Goal: Task Accomplishment & Management: Complete application form

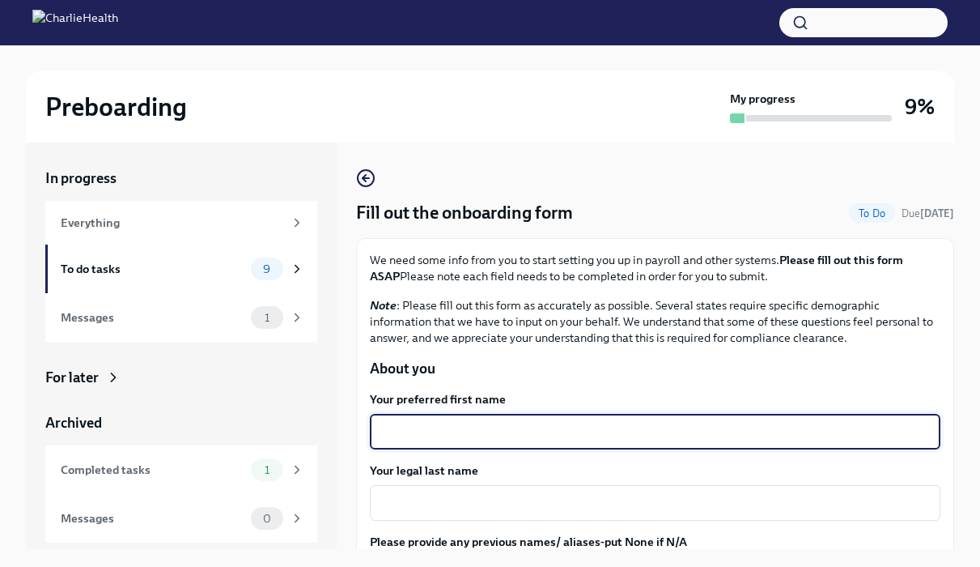
click at [477, 438] on textarea "Your preferred first name" at bounding box center [655, 431] width 551 height 19
type textarea "[PERSON_NAME]"
click at [501, 512] on textarea "Your legal last name" at bounding box center [655, 502] width 551 height 19
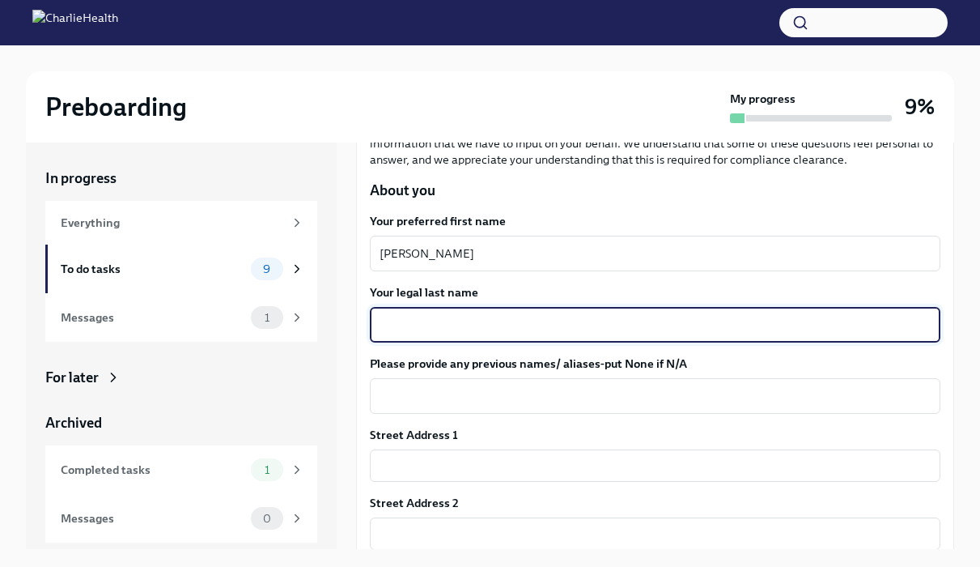
scroll to position [180, 0]
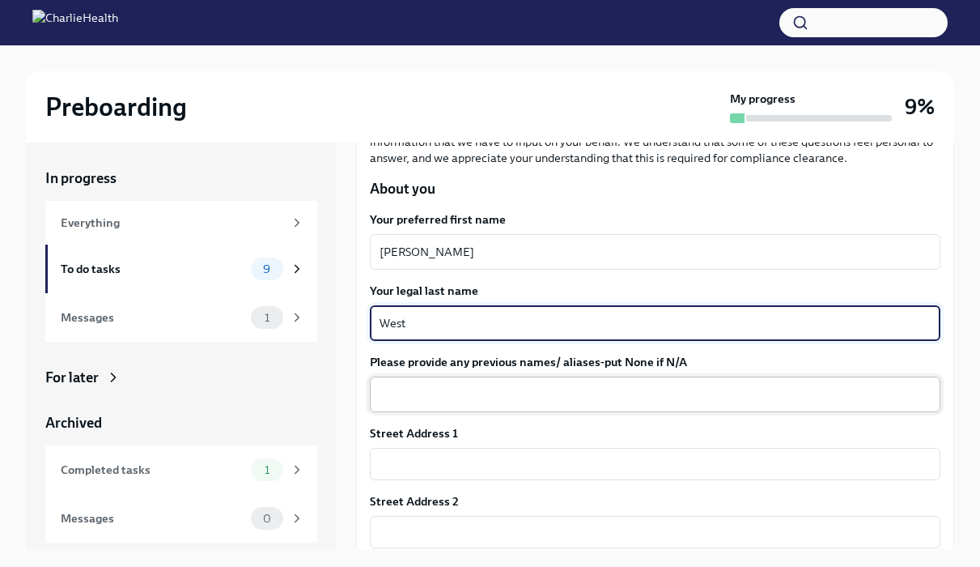
type textarea "West"
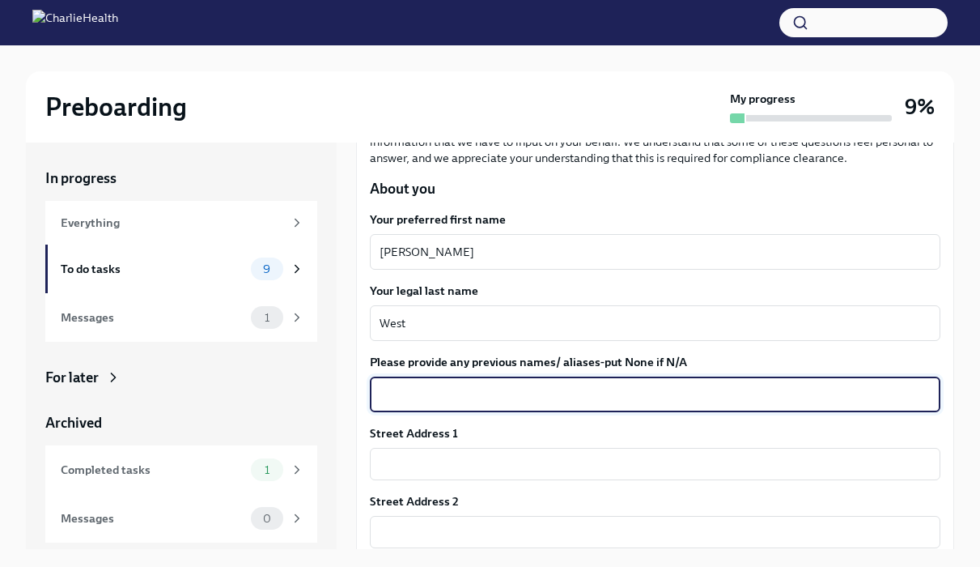
click at [490, 398] on textarea "Please provide any previous names/ aliases-put None if N/A" at bounding box center [655, 394] width 551 height 19
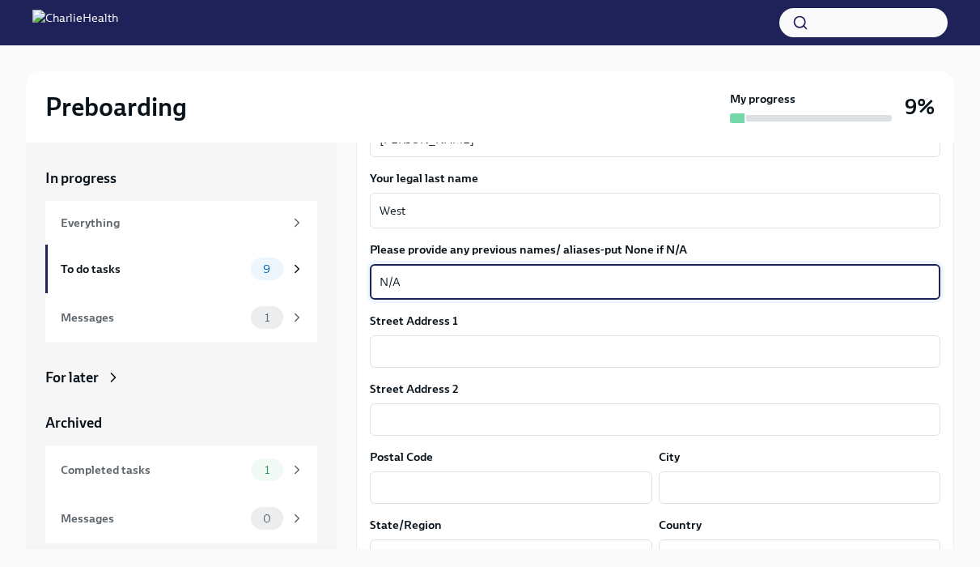
scroll to position [333, 0]
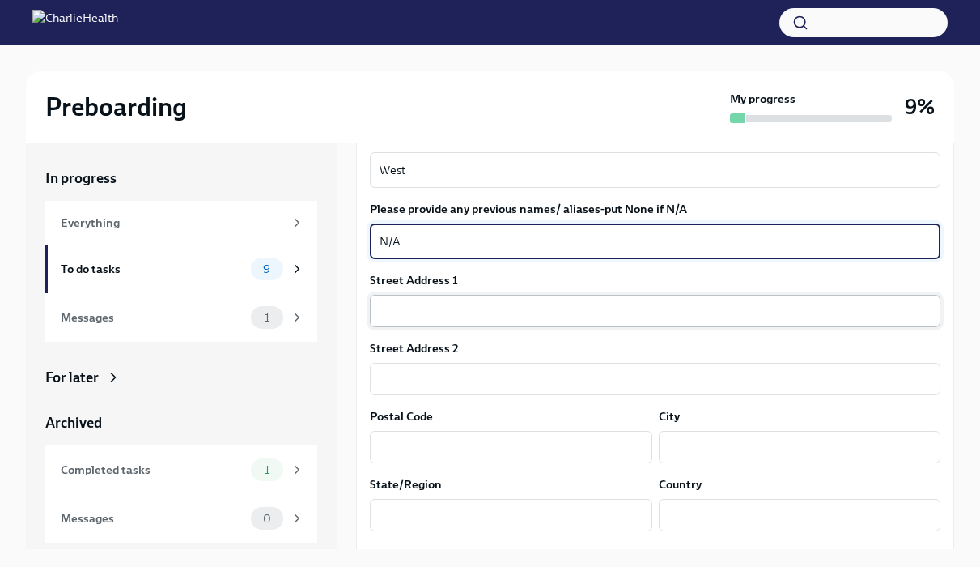
type textarea "N/A"
click at [453, 305] on input "text" at bounding box center [655, 311] width 571 height 32
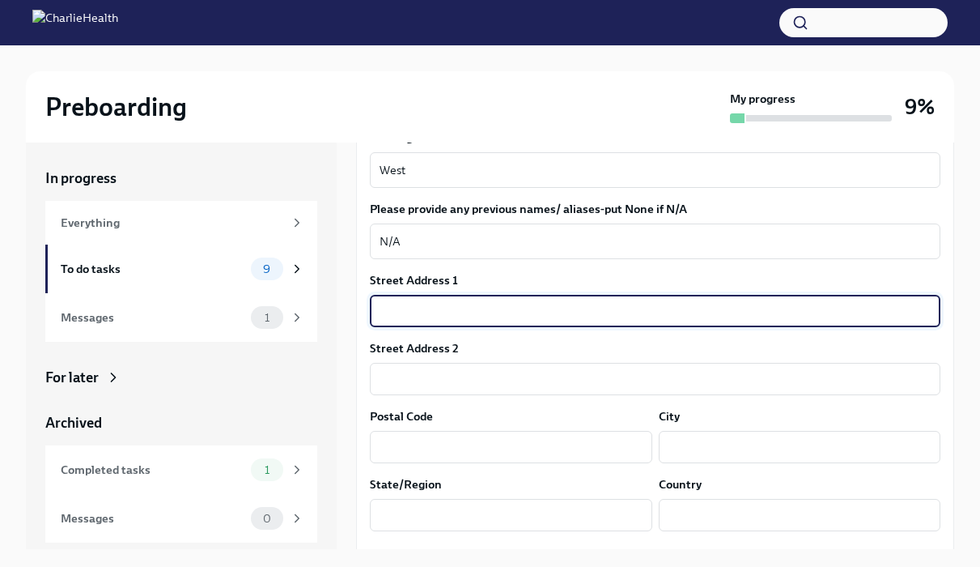
type input "[STREET_ADDRESS]"
type input "28677"
type input "[GEOGRAPHIC_DATA]"
type input "[US_STATE]"
type input "US"
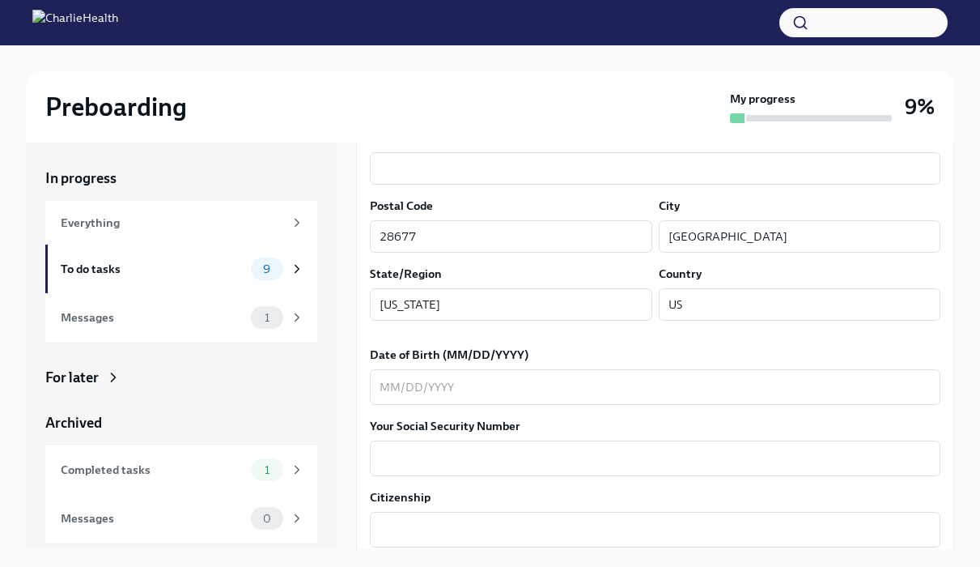
scroll to position [550, 0]
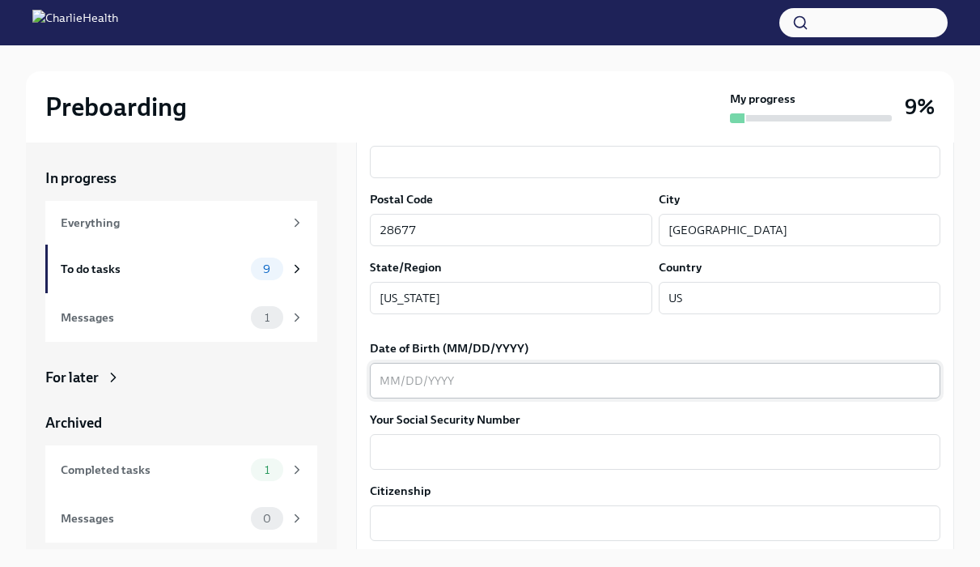
click at [514, 392] on div "x ​" at bounding box center [655, 381] width 571 height 36
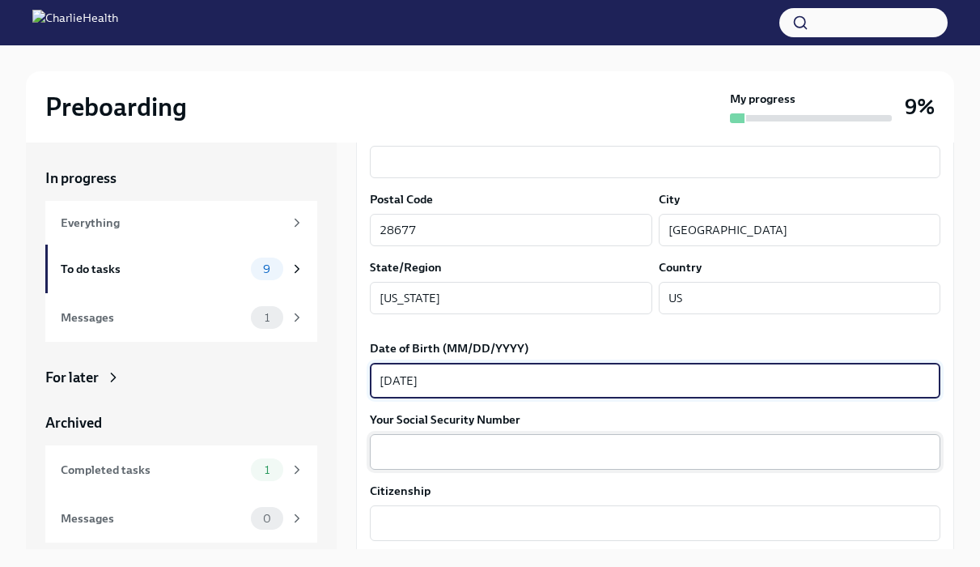
scroll to position [627, 0]
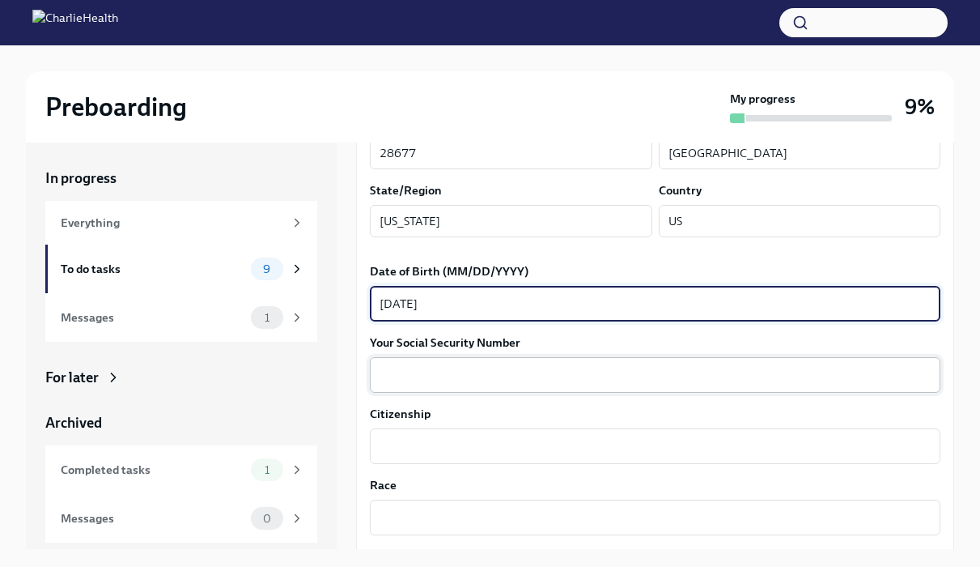
type textarea "[DATE]"
click at [487, 386] on div "x ​" at bounding box center [655, 375] width 571 height 36
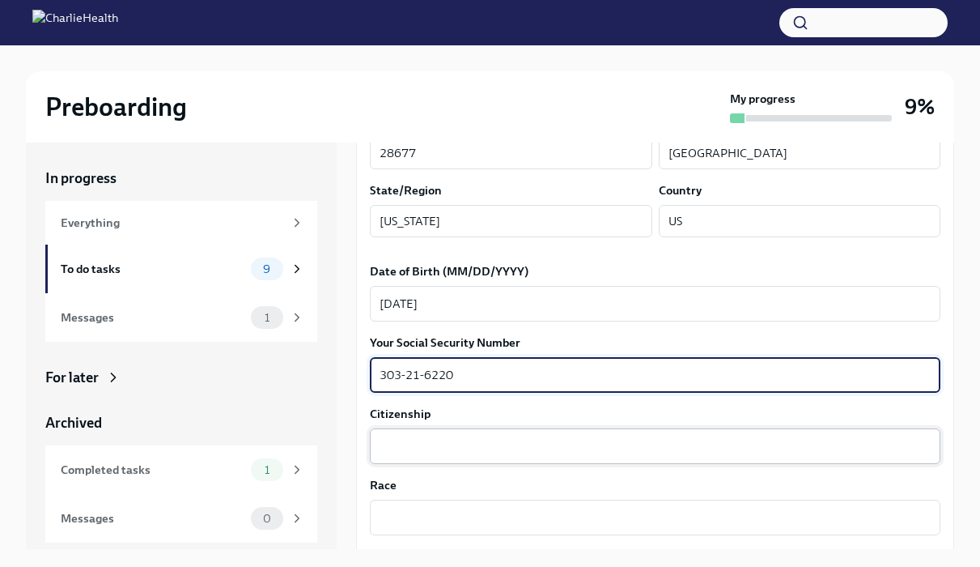
type textarea "303-21-6220"
click at [475, 446] on textarea "Citizenship" at bounding box center [655, 445] width 551 height 19
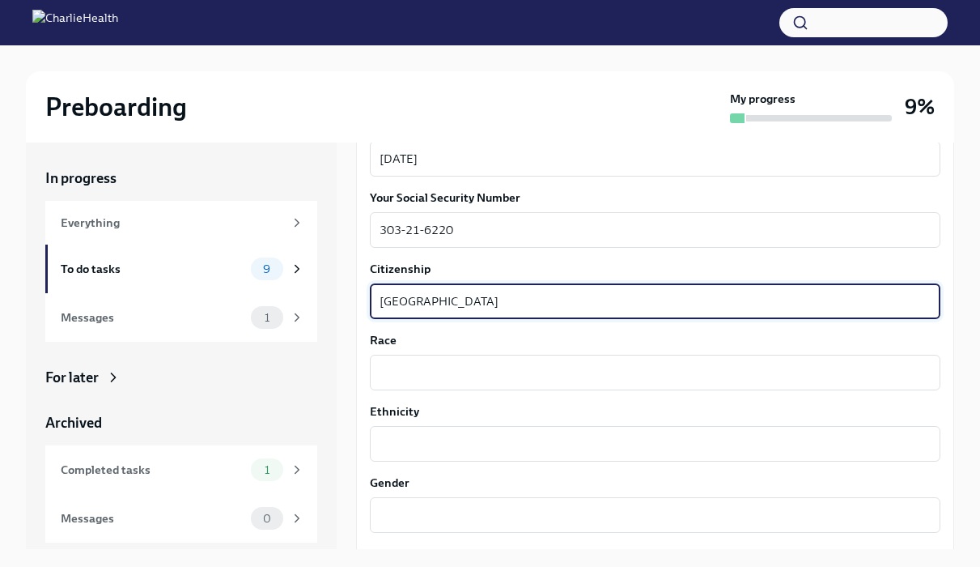
scroll to position [770, 0]
type textarea "[GEOGRAPHIC_DATA]"
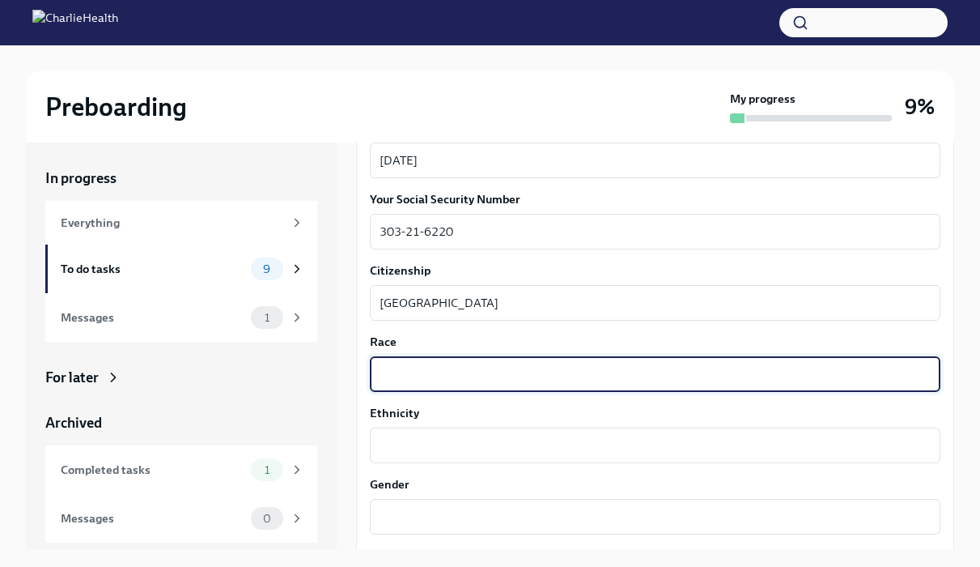
click at [442, 377] on textarea "Race" at bounding box center [655, 373] width 551 height 19
type textarea "White"
click at [423, 442] on textarea "Ethnicity" at bounding box center [655, 445] width 551 height 19
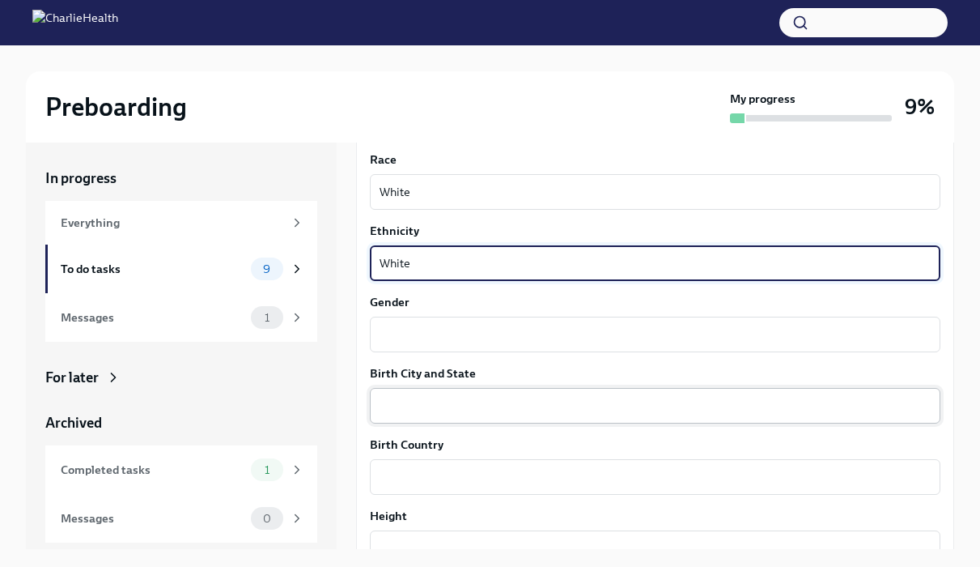
scroll to position [966, 0]
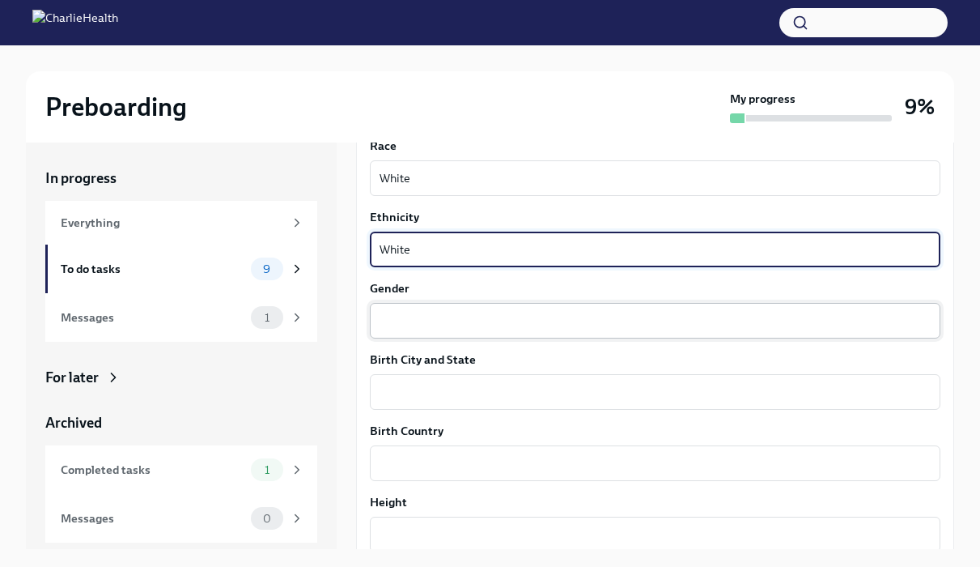
type textarea "White"
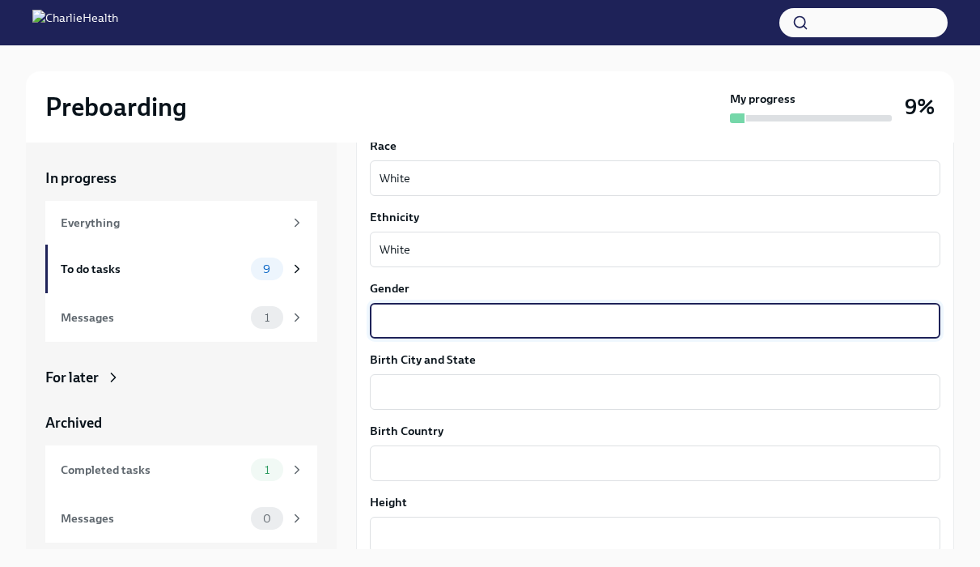
click at [418, 311] on textarea "Gender" at bounding box center [655, 320] width 551 height 19
type textarea "[DEMOGRAPHIC_DATA]"
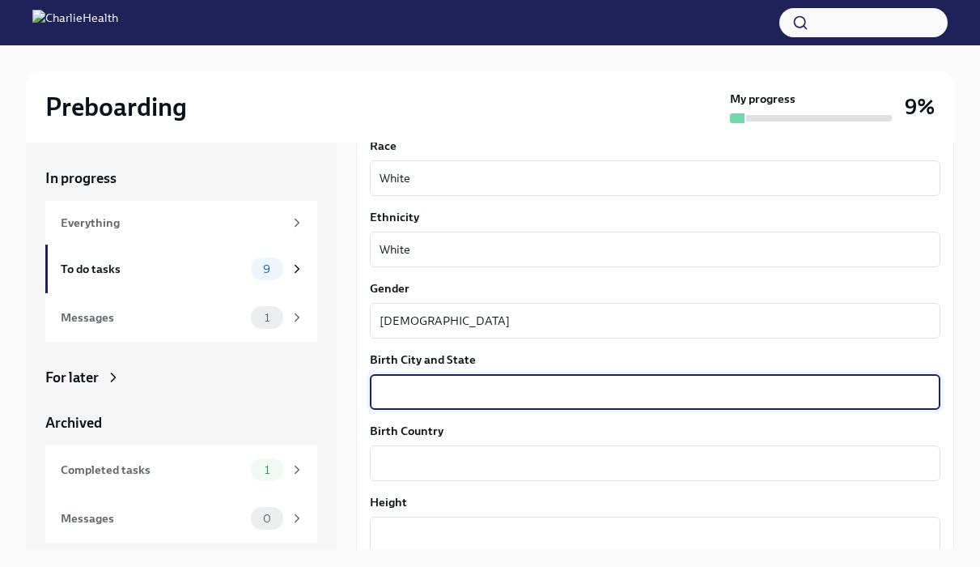
click at [429, 382] on textarea "Birth City and State" at bounding box center [655, 391] width 551 height 19
type textarea "[GEOGRAPHIC_DATA], [US_STATE]"
click at [439, 458] on textarea "Birth Country" at bounding box center [655, 462] width 551 height 19
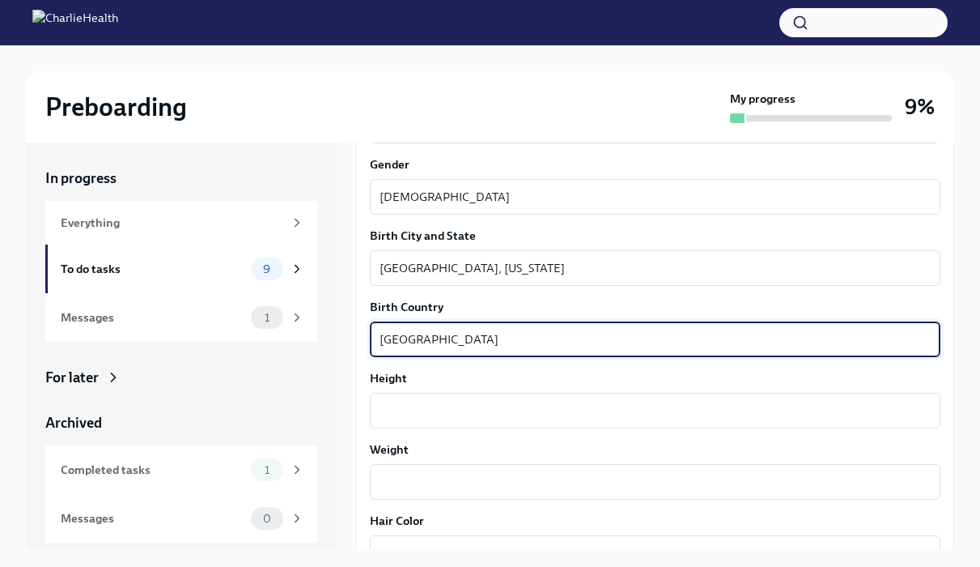
scroll to position [1091, 0]
type textarea "[GEOGRAPHIC_DATA]"
click at [429, 412] on textarea "Height" at bounding box center [655, 409] width 551 height 19
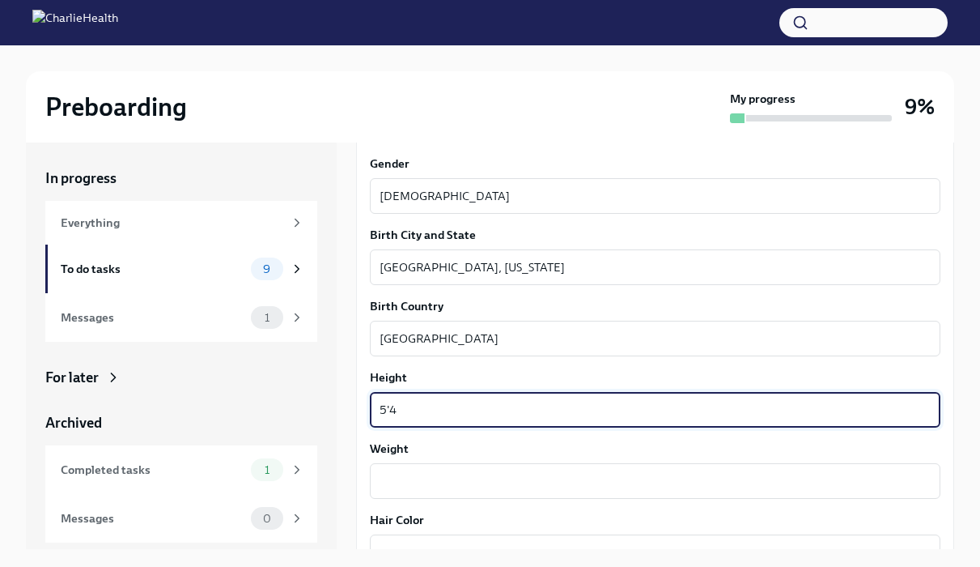
scroll to position [1182, 0]
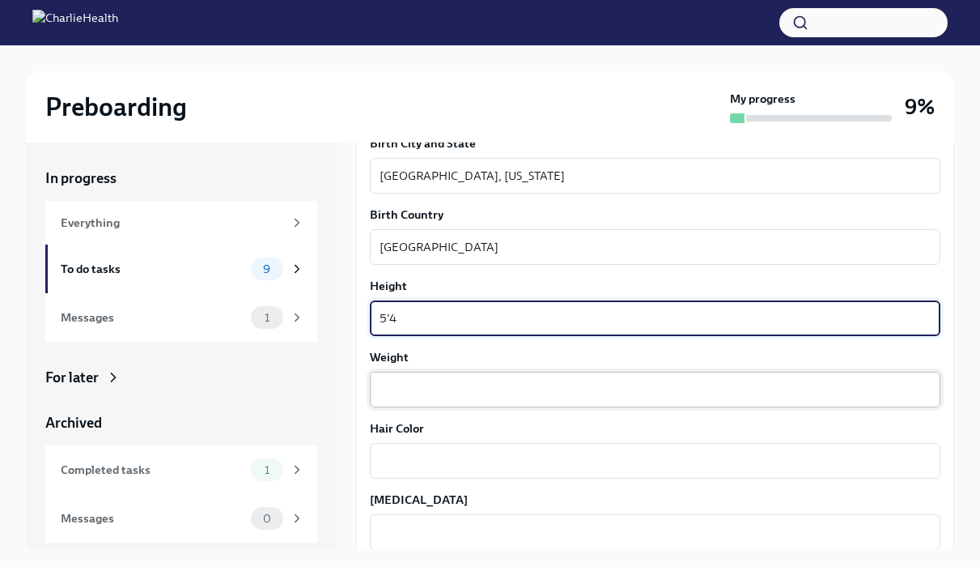
type textarea "5'4"
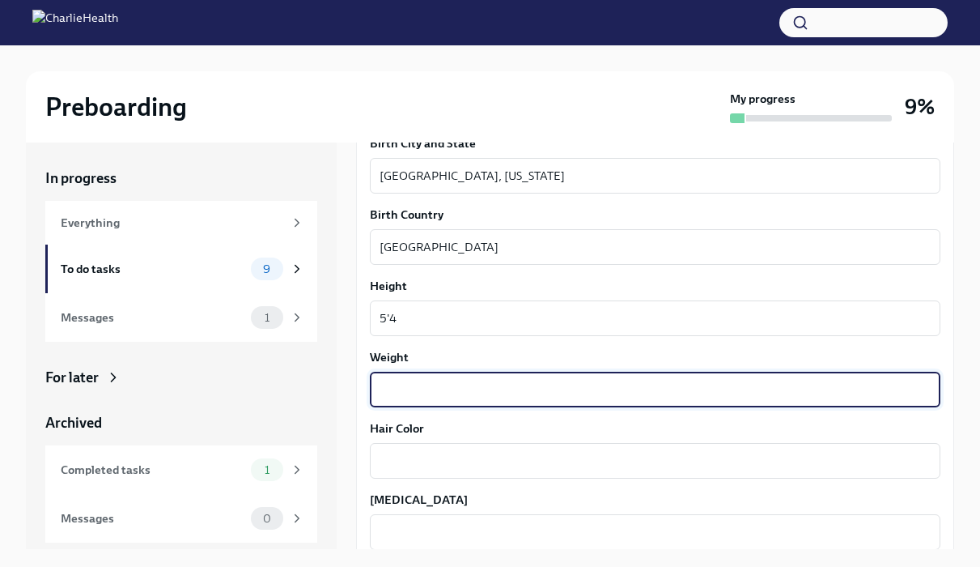
click at [443, 393] on textarea "Weight" at bounding box center [655, 389] width 551 height 19
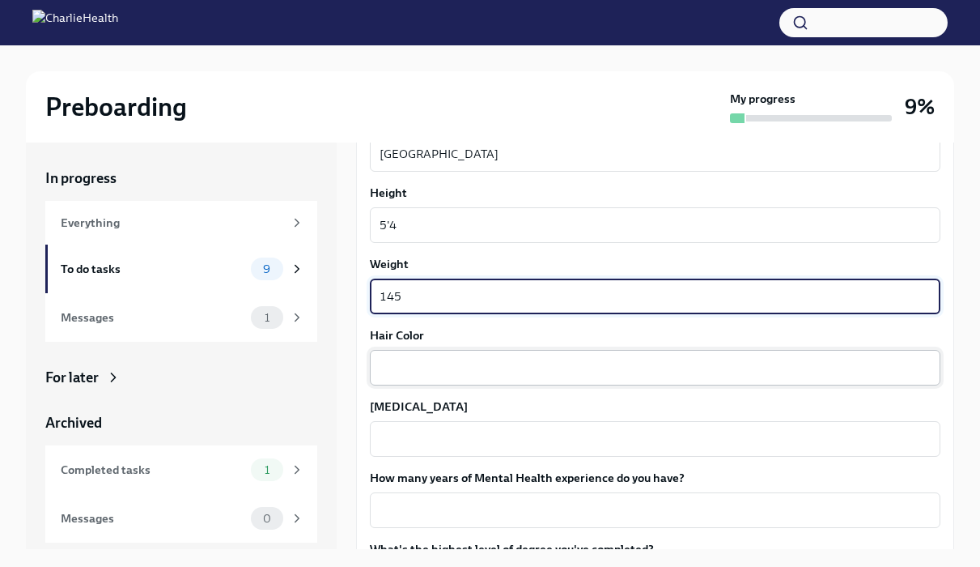
scroll to position [1291, 0]
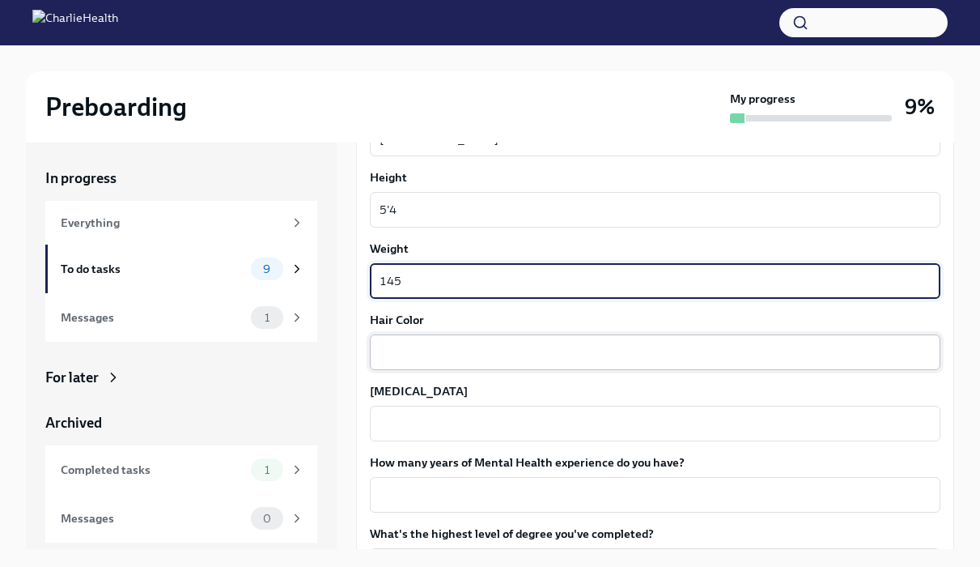
type textarea "145"
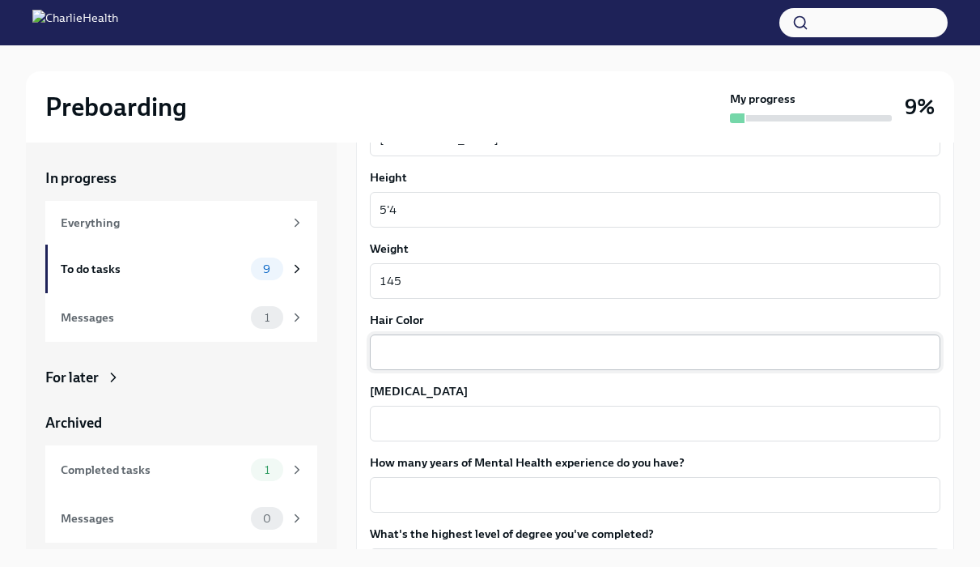
click at [420, 340] on div "x ​" at bounding box center [655, 352] width 571 height 36
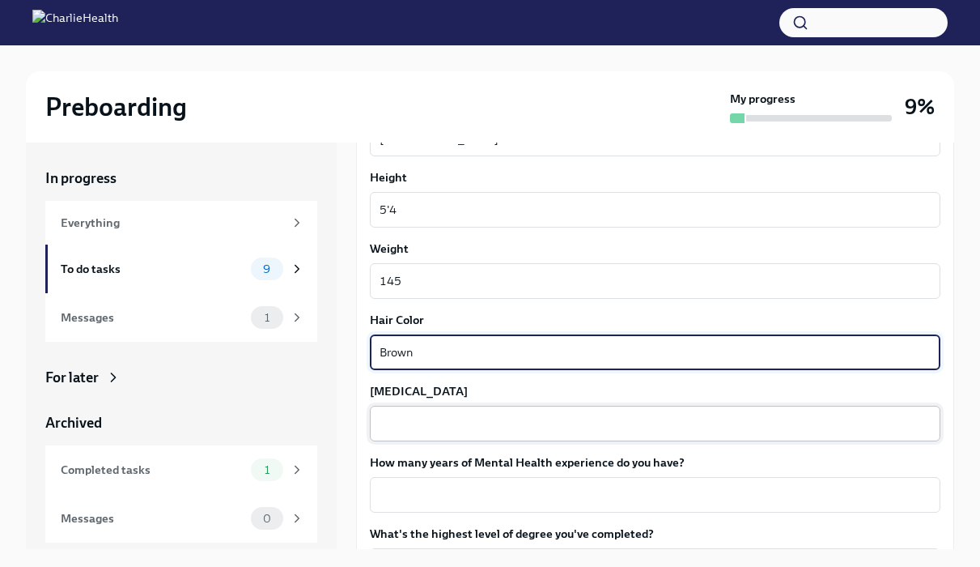
type textarea "Brown"
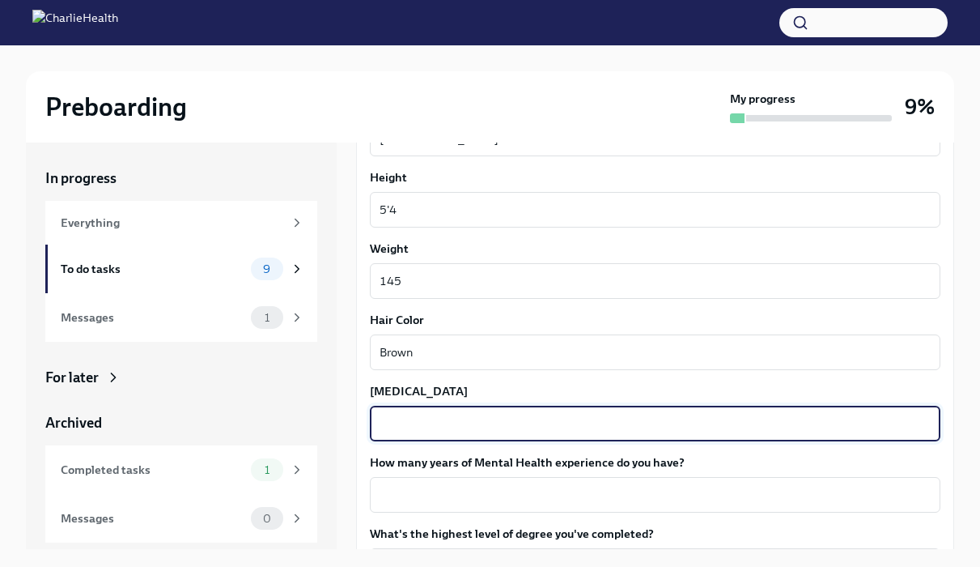
click at [419, 415] on textarea "[MEDICAL_DATA]" at bounding box center [655, 423] width 551 height 19
type textarea "E"
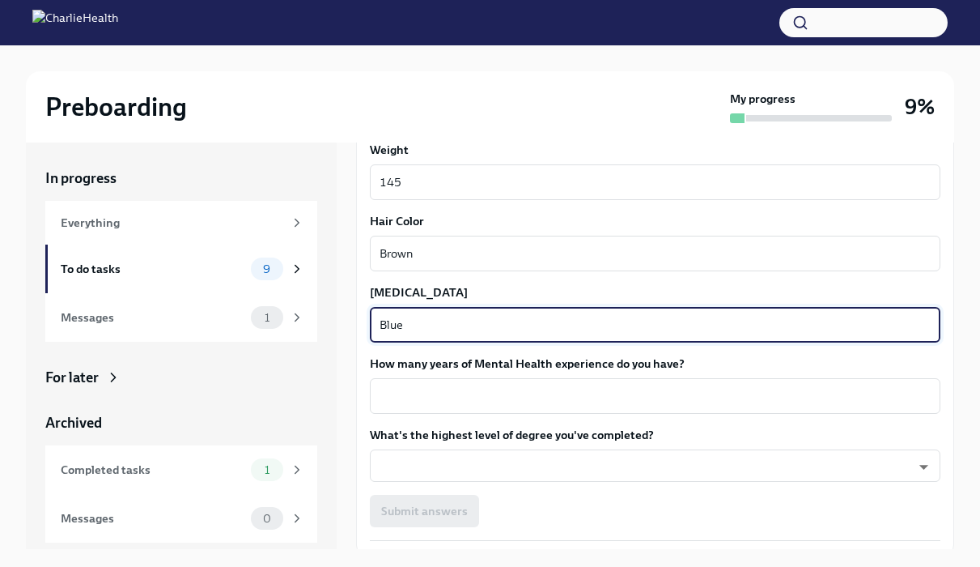
scroll to position [1394, 0]
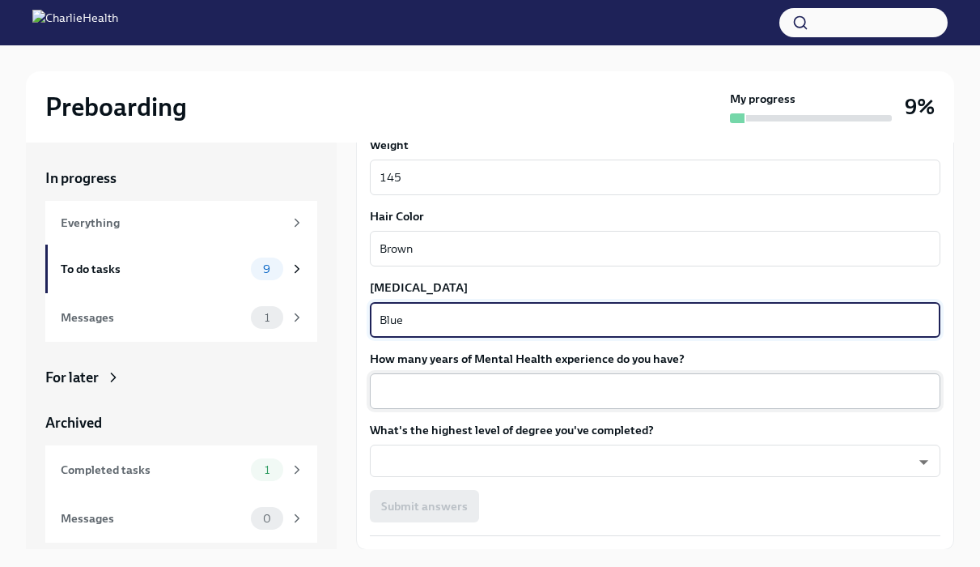
type textarea "Blue"
click at [461, 385] on textarea "How many years of Mental Health experience do you have?" at bounding box center [655, 390] width 551 height 19
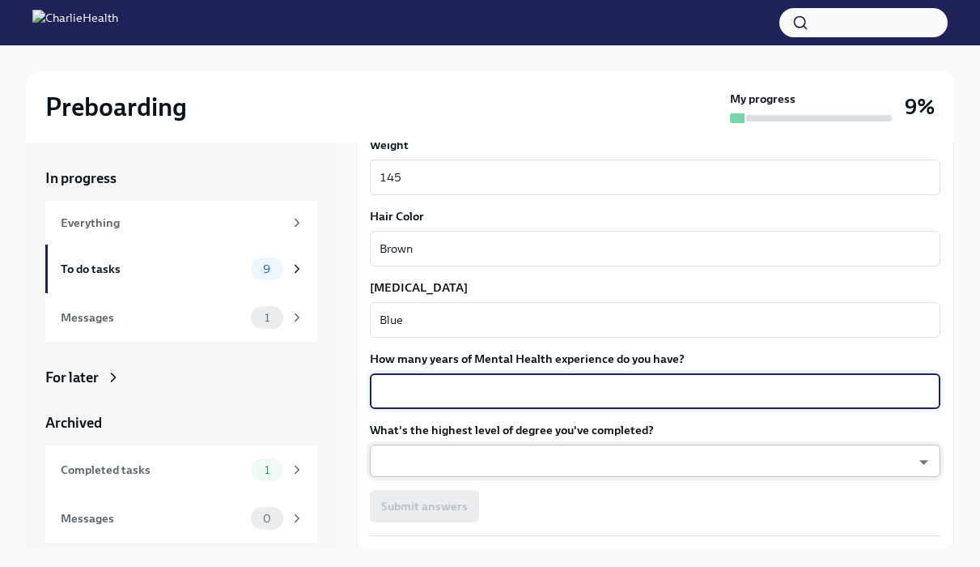
click at [465, 457] on body "Preboarding My progress 9% In progress Everything To do tasks 9 Messages 1 For …" at bounding box center [490, 297] width 980 height 594
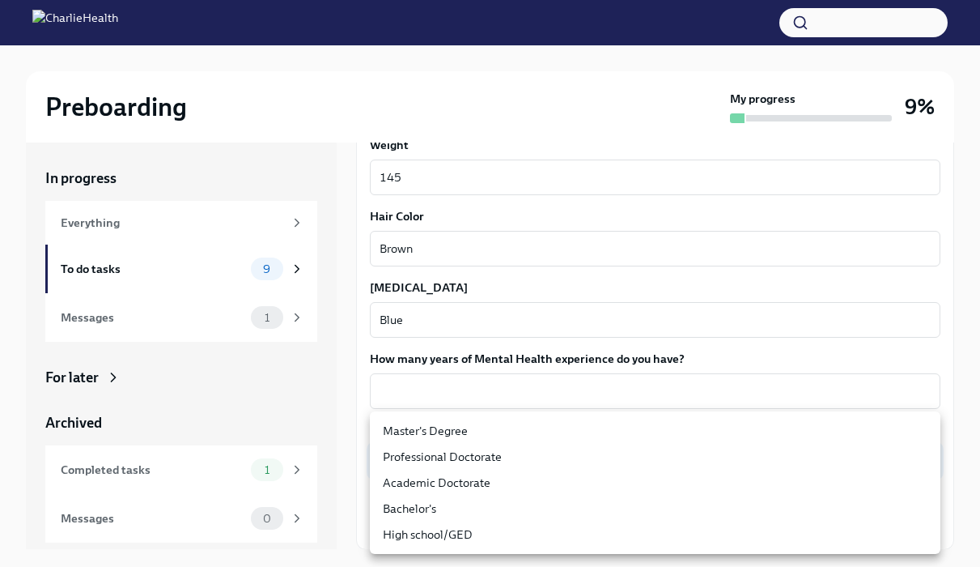
click at [461, 512] on li "Bachelor's" at bounding box center [655, 509] width 571 height 26
type input "oQxEXK86X"
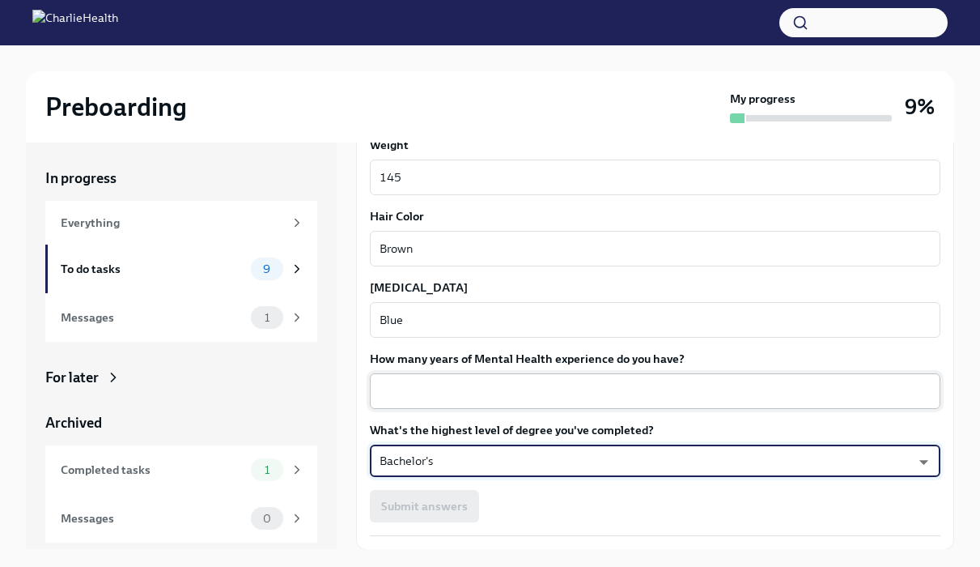
click at [463, 398] on textarea "How many years of Mental Health experience do you have?" at bounding box center [655, 390] width 551 height 19
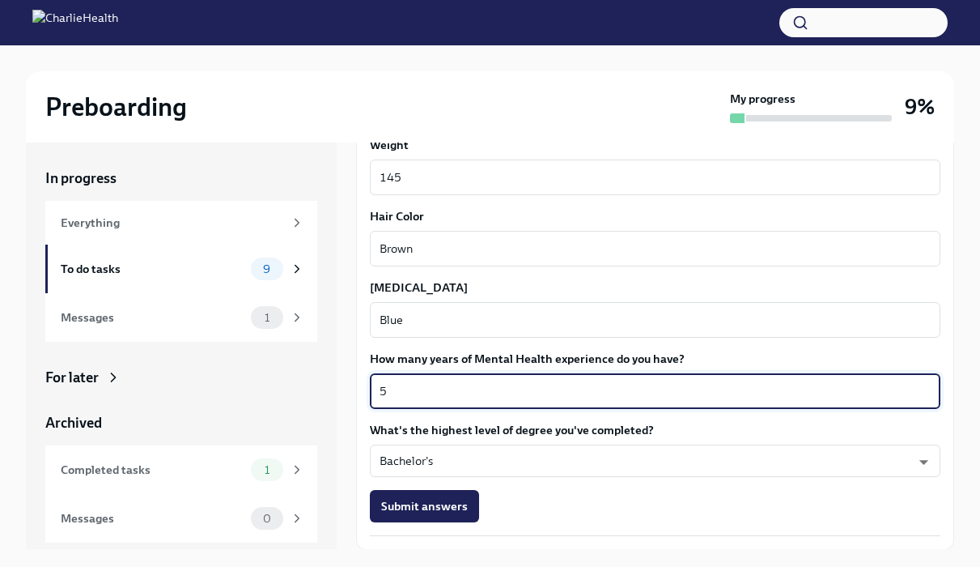
scroll to position [1447, 0]
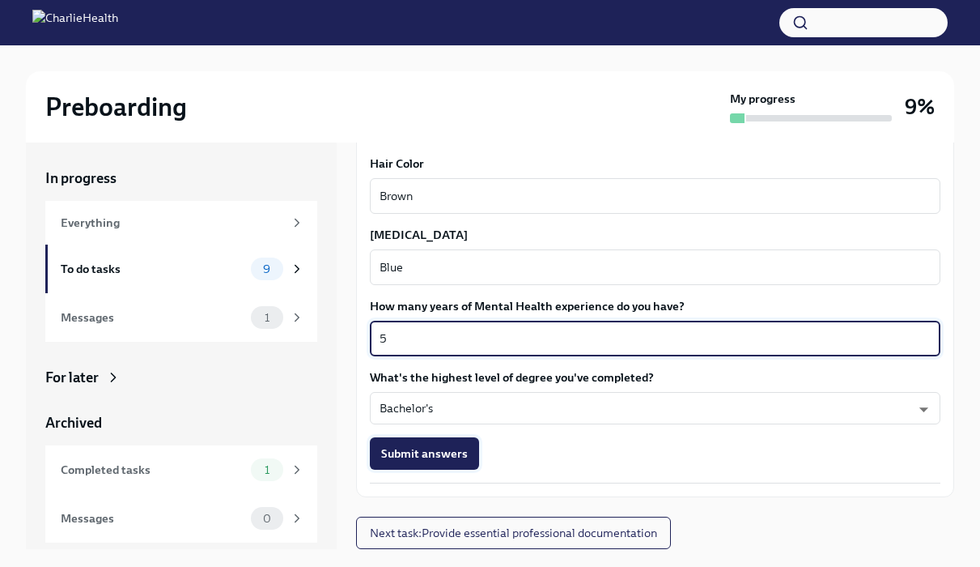
type textarea "5"
click at [440, 449] on span "Submit answers" at bounding box center [424, 453] width 87 height 16
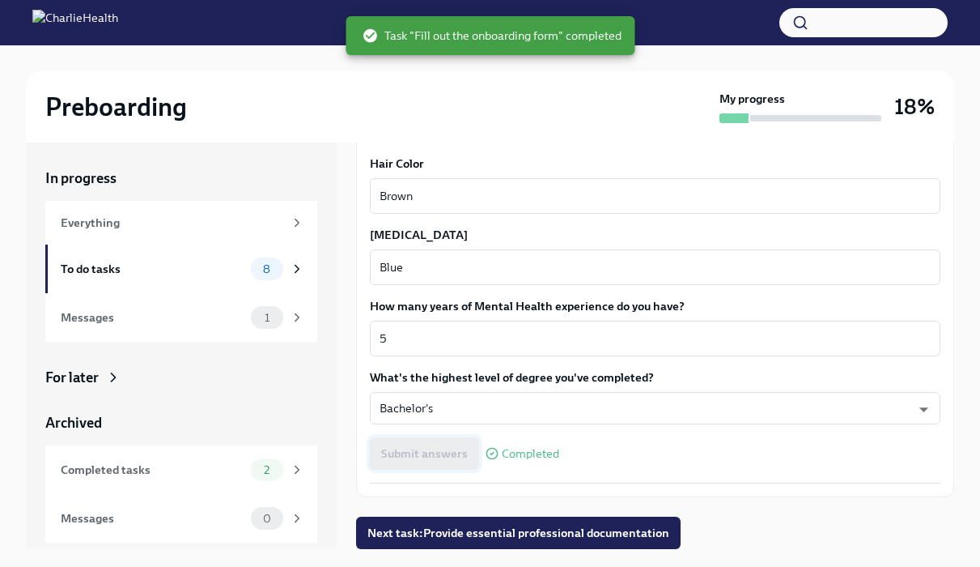
scroll to position [28, 0]
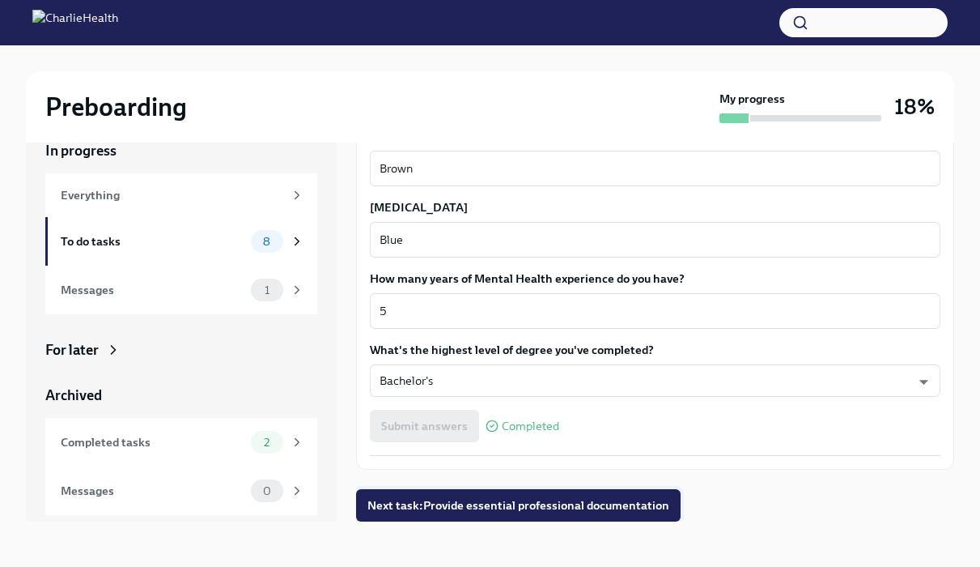
click at [482, 492] on button "Next task : Provide essential professional documentation" at bounding box center [518, 505] width 325 height 32
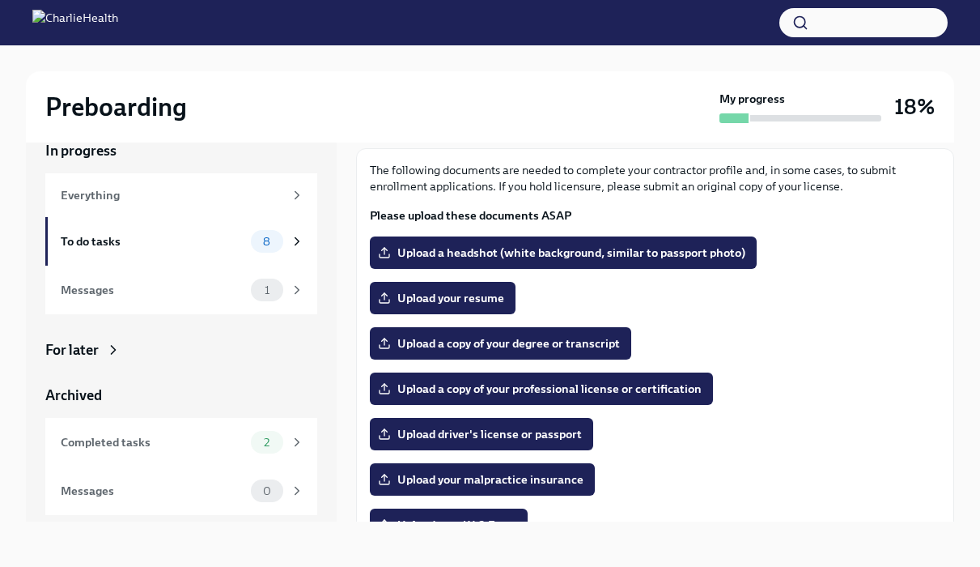
scroll to position [79, 0]
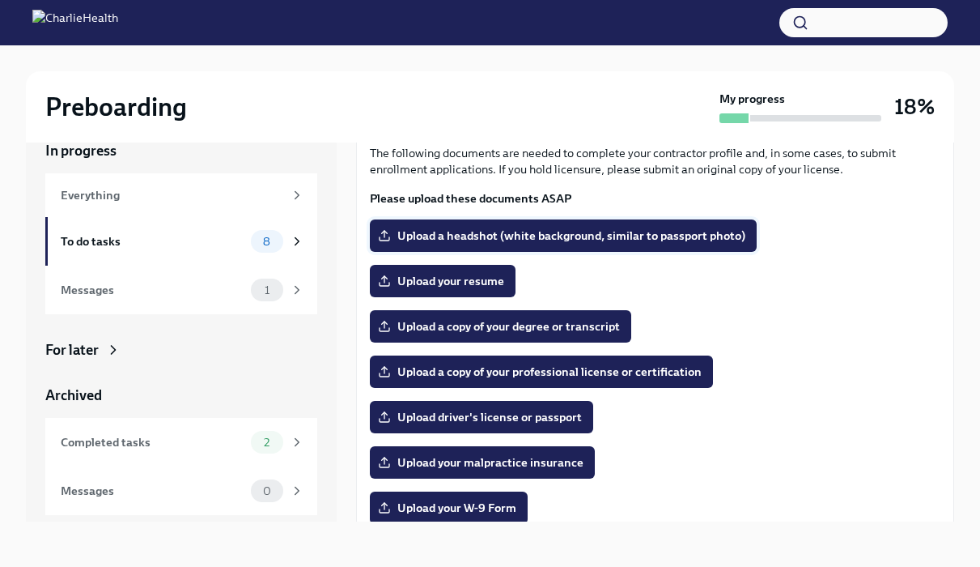
click at [587, 235] on span "Upload a headshot (white background, similar to passport photo)" at bounding box center [563, 236] width 364 height 16
click at [0, 0] on input "Upload a headshot (white background, similar to passport photo)" at bounding box center [0, 0] width 0 height 0
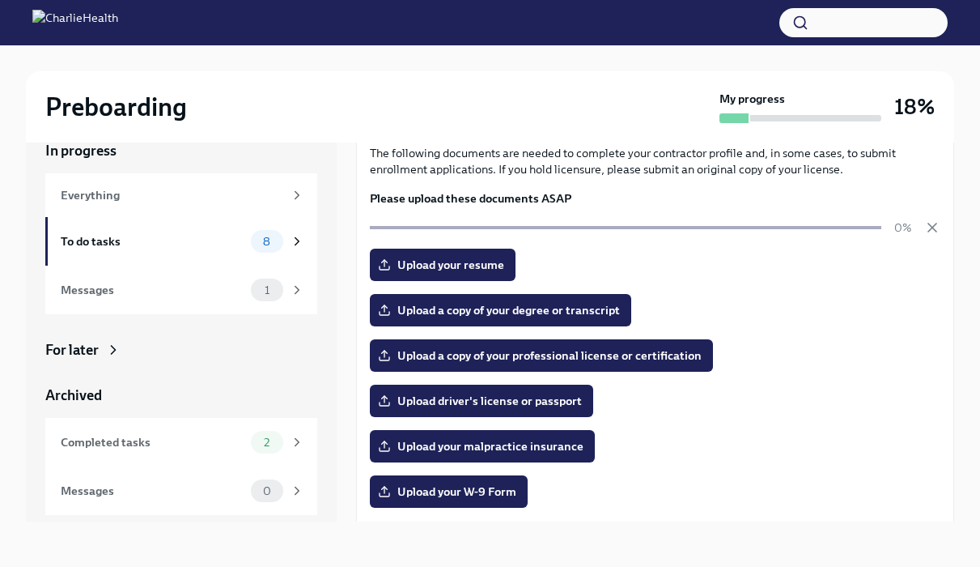
click at [460, 282] on div "The following documents are needed to complete your contractor profile and, in …" at bounding box center [655, 407] width 571 height 525
click at [458, 259] on span "Upload your resume" at bounding box center [442, 265] width 123 height 16
click at [0, 0] on input "Upload your resume" at bounding box center [0, 0] width 0 height 0
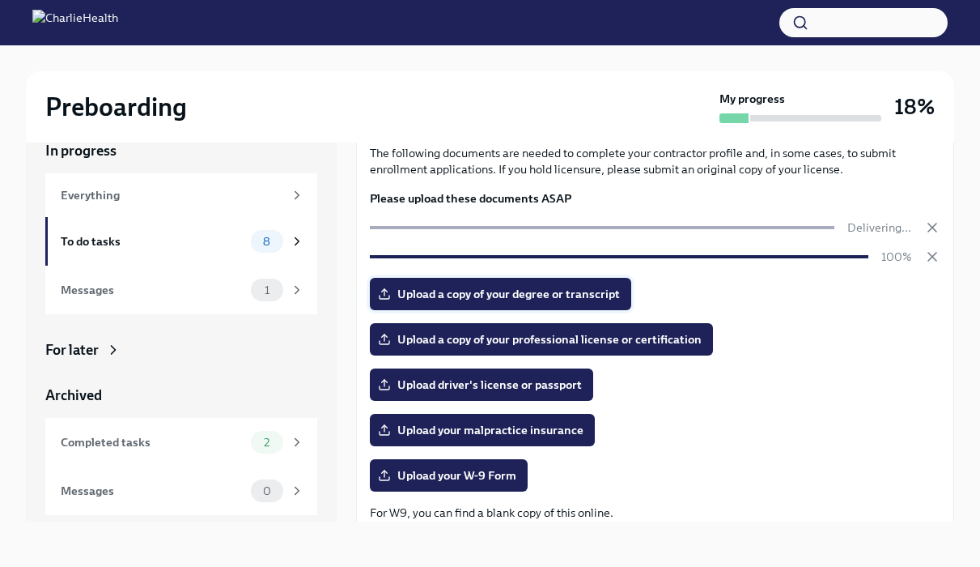
click at [500, 297] on span "Upload a copy of your degree or transcript" at bounding box center [500, 294] width 239 height 16
click at [0, 0] on input "Upload a copy of your degree or transcript" at bounding box center [0, 0] width 0 height 0
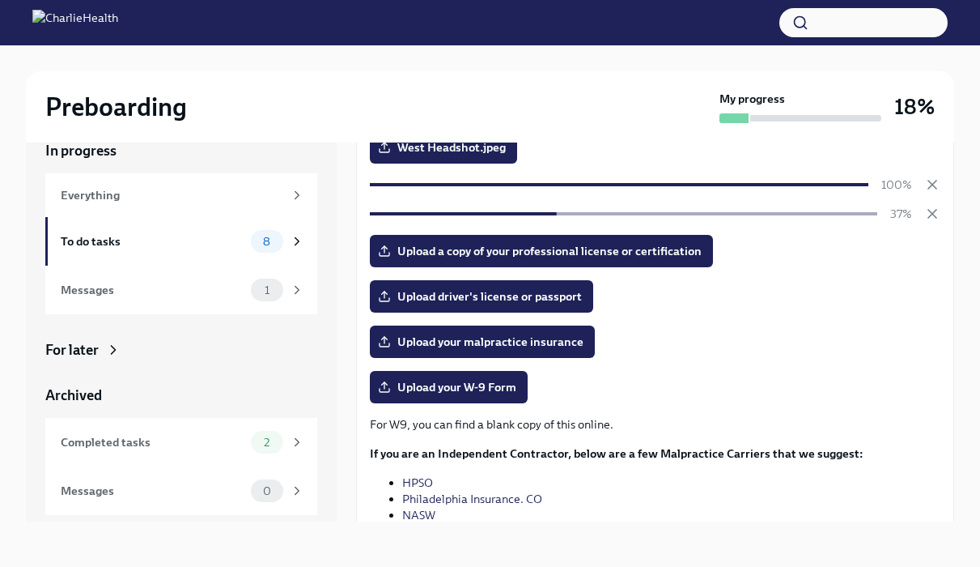
scroll to position [168, 0]
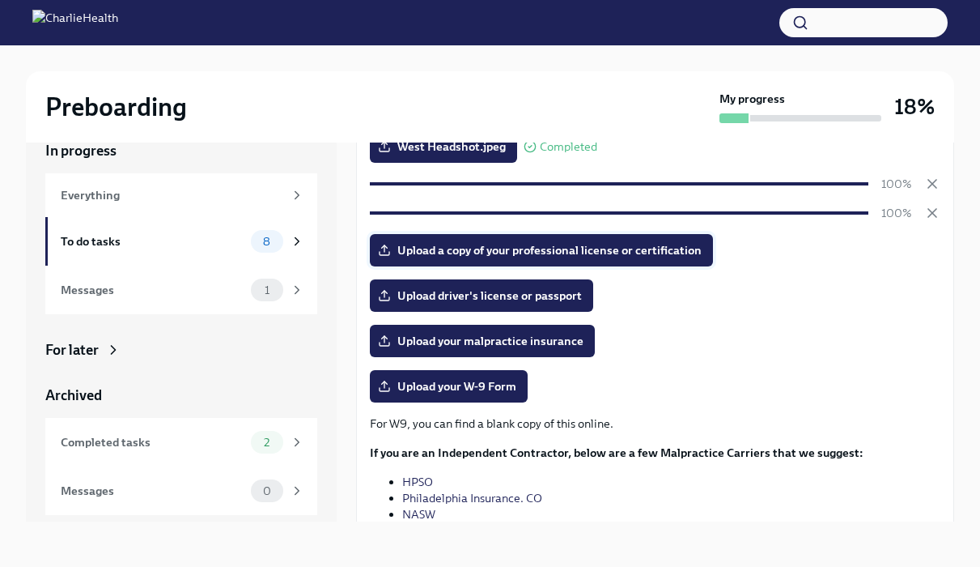
click at [648, 253] on span "Upload a copy of your professional license or certification" at bounding box center [541, 250] width 321 height 16
click at [0, 0] on input "Upload a copy of your professional license or certification" at bounding box center [0, 0] width 0 height 0
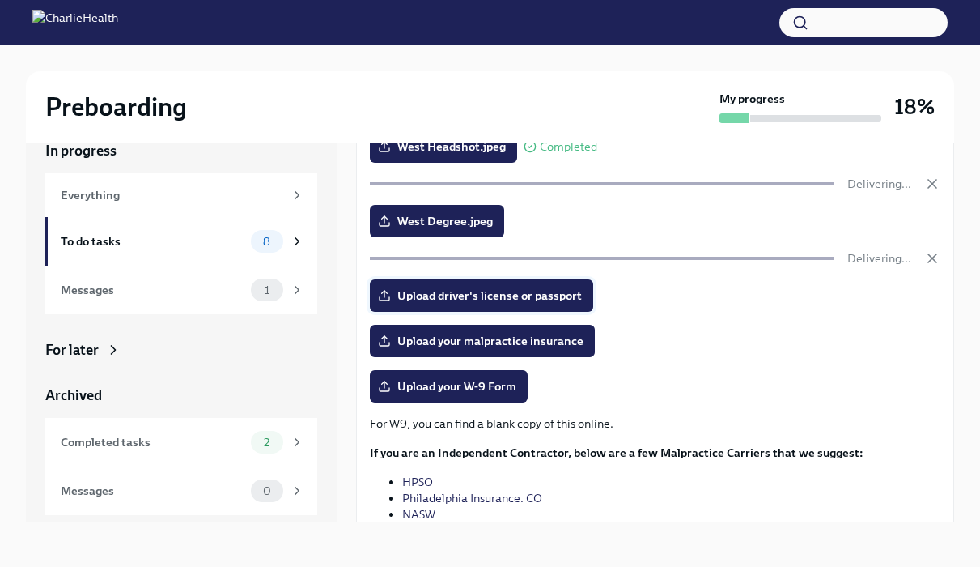
click at [554, 297] on span "Upload driver's license or passport" at bounding box center [481, 295] width 201 height 16
click at [0, 0] on input "Upload driver's license or passport" at bounding box center [0, 0] width 0 height 0
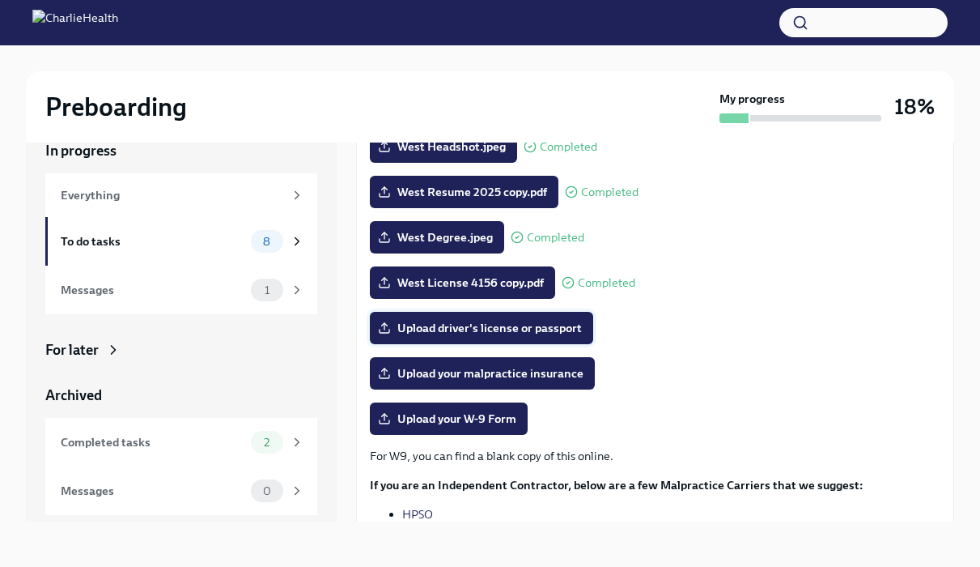
click at [524, 329] on span "Upload driver's license or passport" at bounding box center [481, 328] width 201 height 16
click at [0, 0] on input "Upload driver's license or passport" at bounding box center [0, 0] width 0 height 0
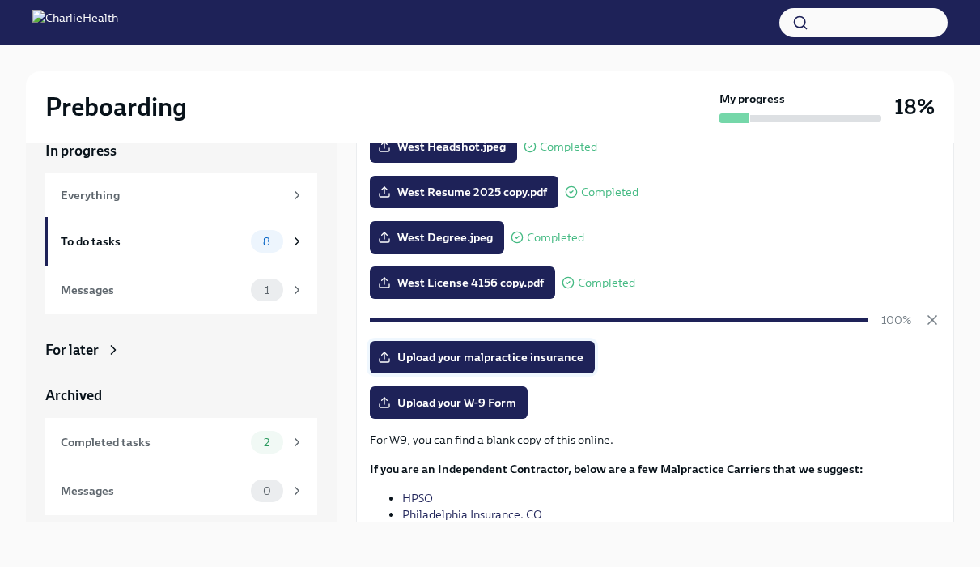
click at [533, 353] on span "Upload your malpractice insurance" at bounding box center [482, 357] width 202 height 16
click at [0, 0] on input "Upload your malpractice insurance" at bounding box center [0, 0] width 0 height 0
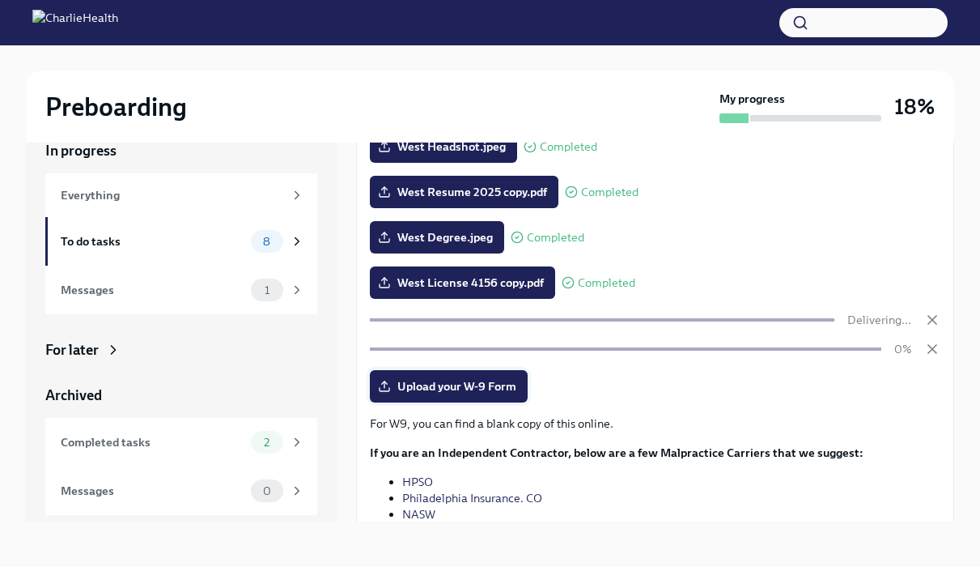
click at [500, 383] on span "Upload your W-9 Form" at bounding box center [448, 386] width 135 height 16
click at [0, 0] on input "Upload your W-9 Form" at bounding box center [0, 0] width 0 height 0
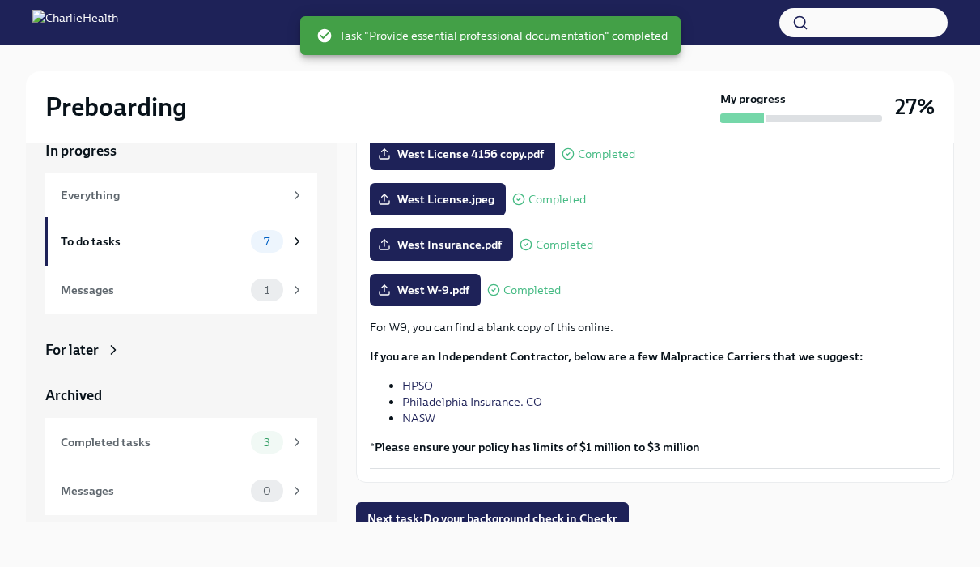
scroll to position [310, 0]
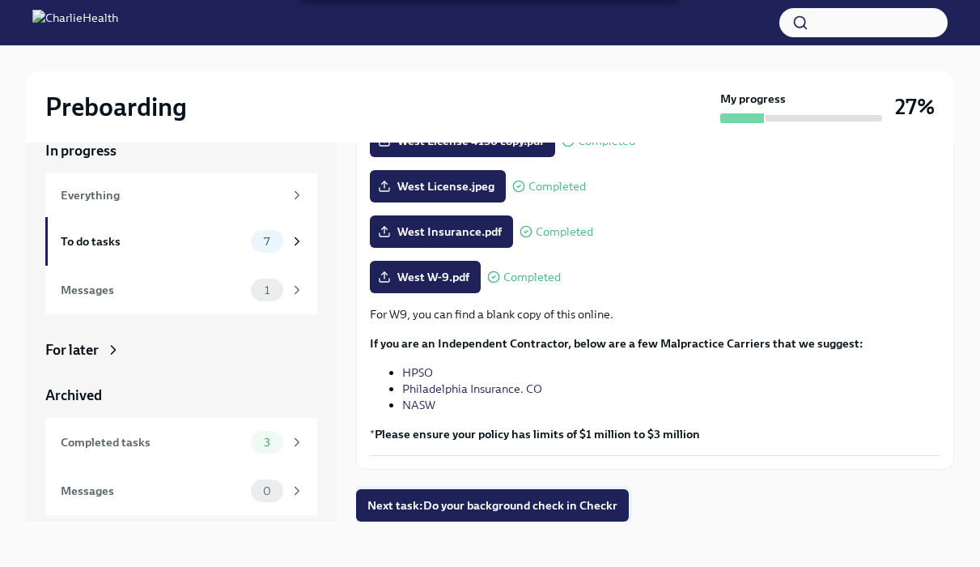
click at [536, 498] on span "Next task : Do your background check in Checkr" at bounding box center [493, 505] width 250 height 16
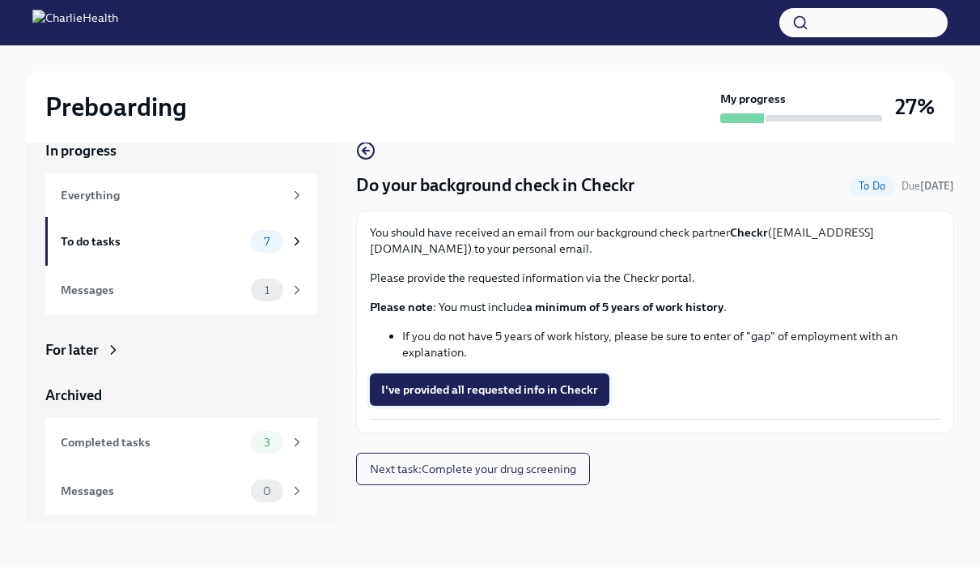
click at [524, 381] on span "I've provided all requested info in Checkr" at bounding box center [489, 389] width 217 height 16
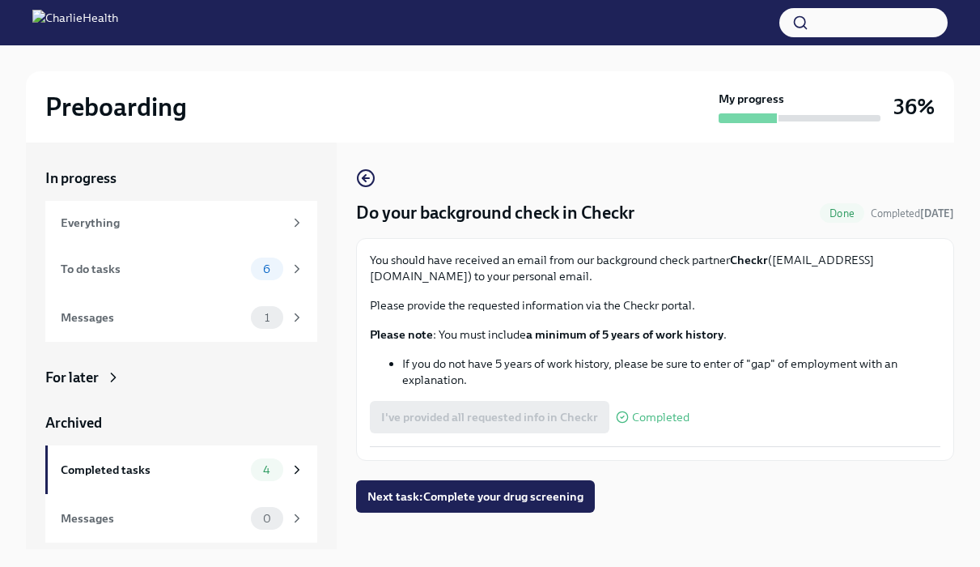
scroll to position [28, 0]
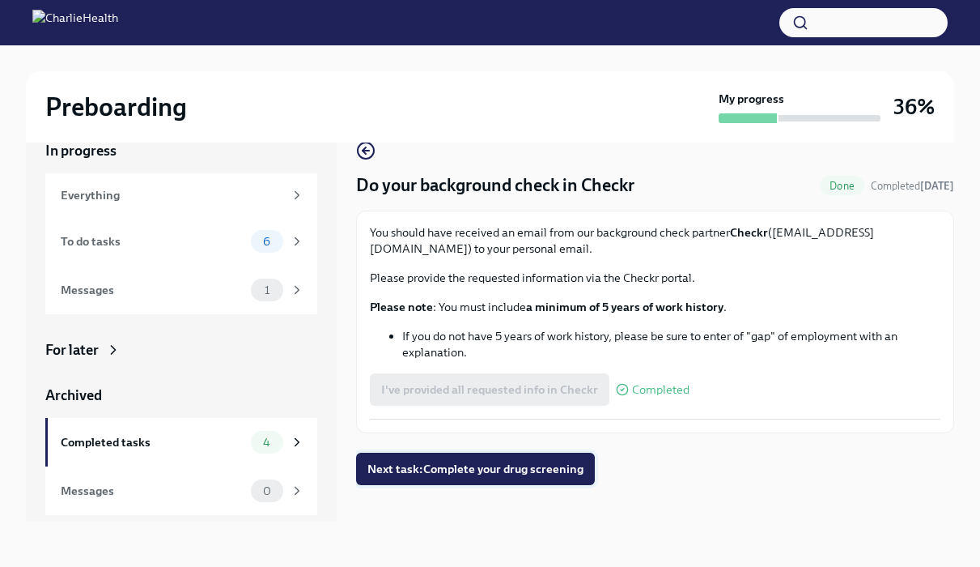
click at [529, 457] on button "Next task : Complete your drug screening" at bounding box center [475, 469] width 239 height 32
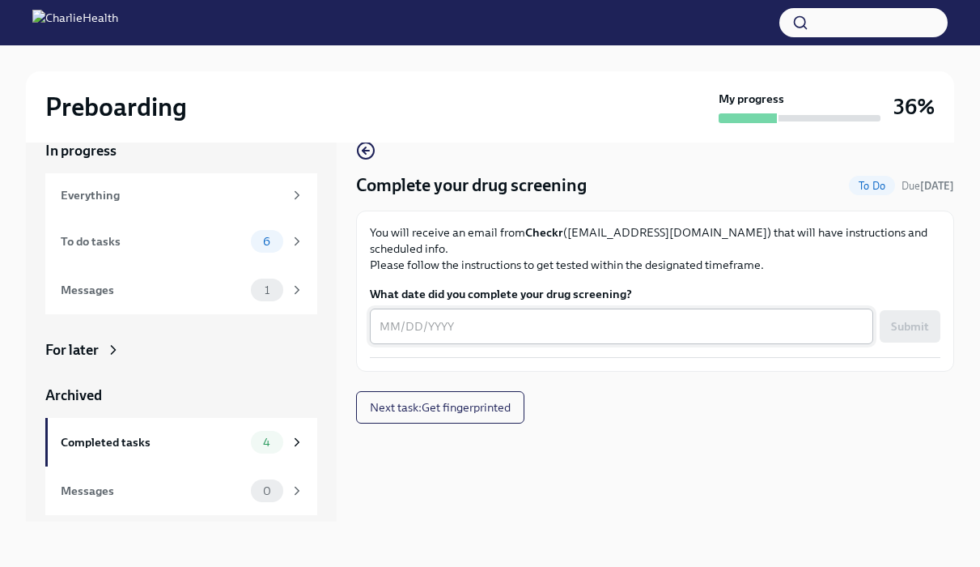
click at [482, 317] on textarea "What date did you complete your drug screening?" at bounding box center [622, 326] width 484 height 19
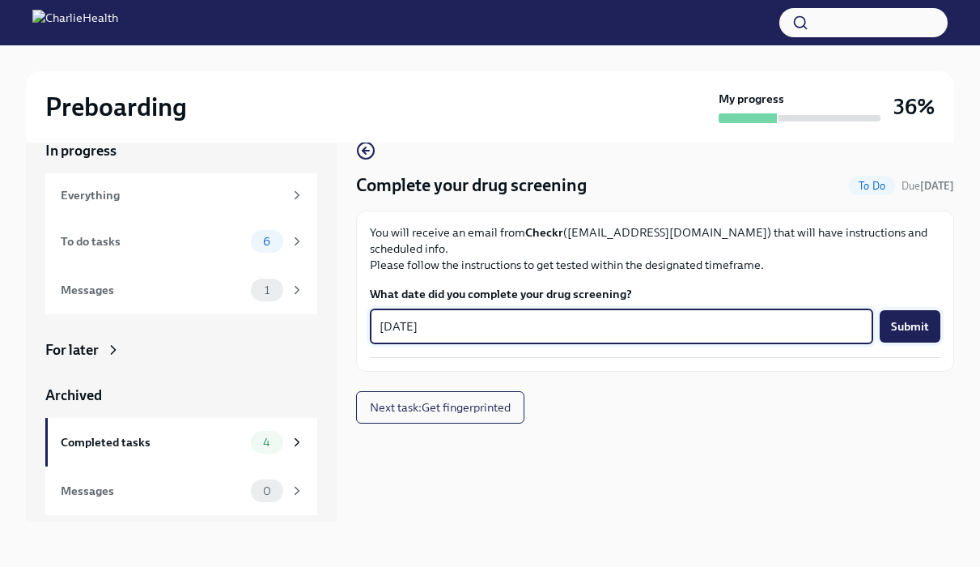
type textarea "[DATE]"
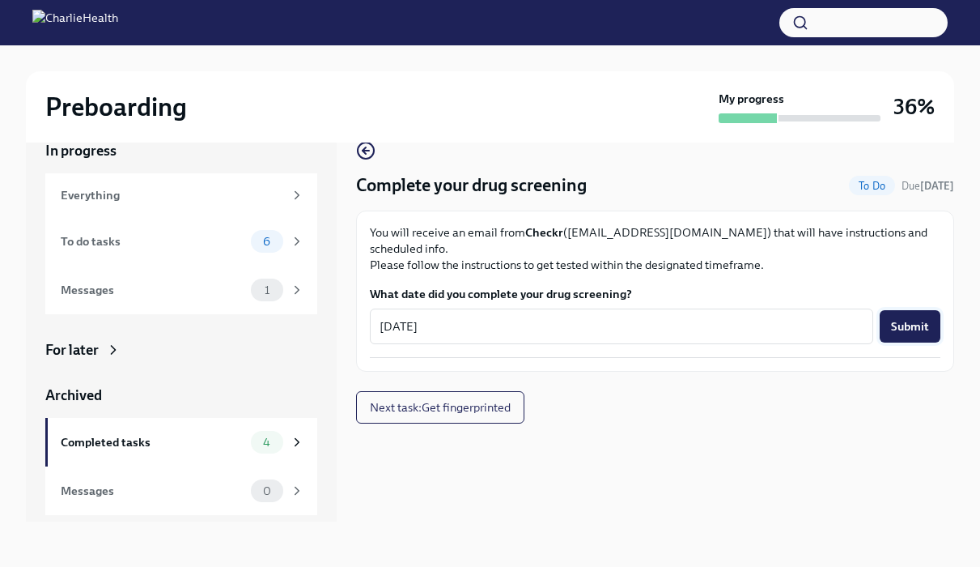
click at [926, 318] on span "Submit" at bounding box center [910, 326] width 38 height 16
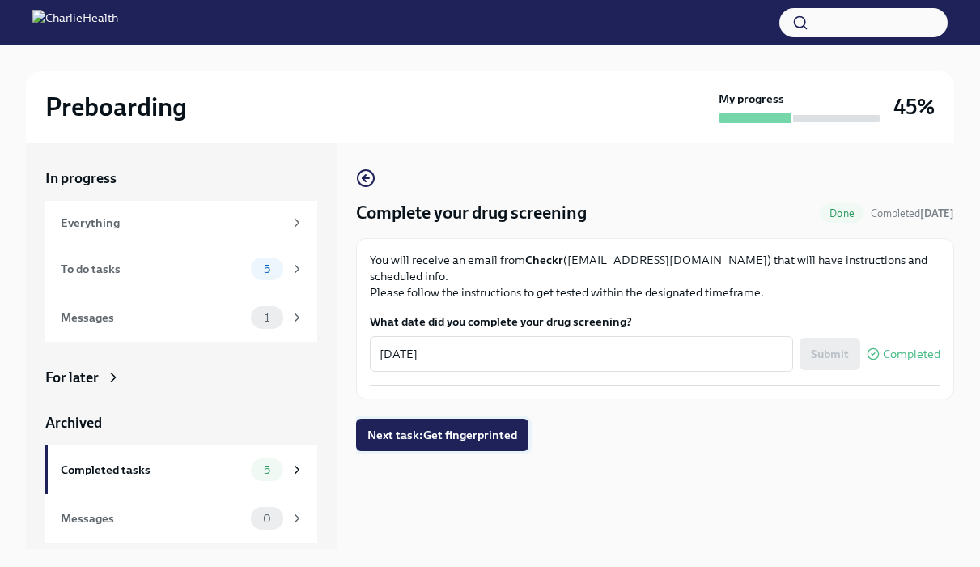
click at [476, 427] on span "Next task : Get fingerprinted" at bounding box center [443, 435] width 150 height 16
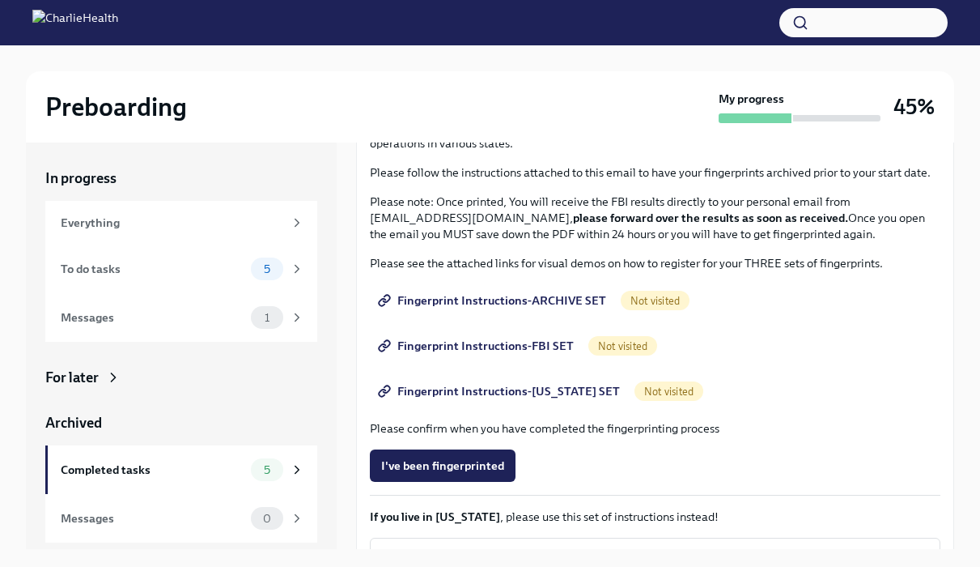
scroll to position [132, 0]
click at [564, 300] on span "Fingerprint Instructions-ARCHIVE SET" at bounding box center [493, 301] width 225 height 16
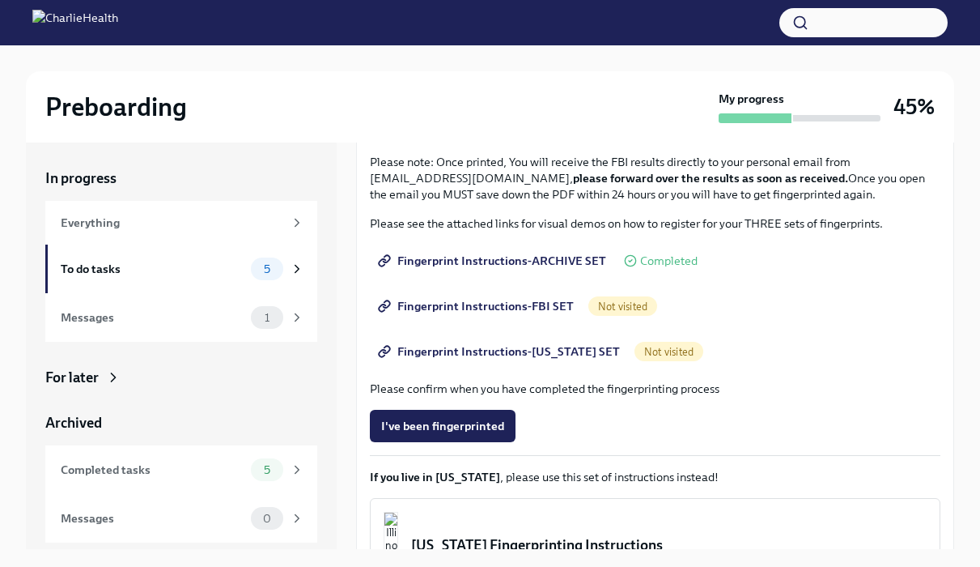
scroll to position [179, 0]
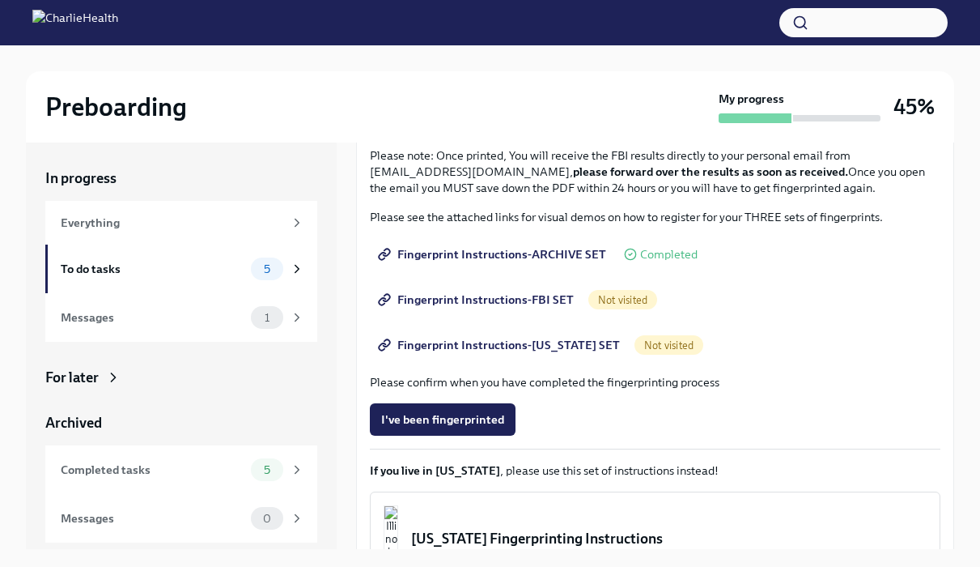
click at [521, 298] on span "Fingerprint Instructions-FBI SET" at bounding box center [477, 299] width 193 height 16
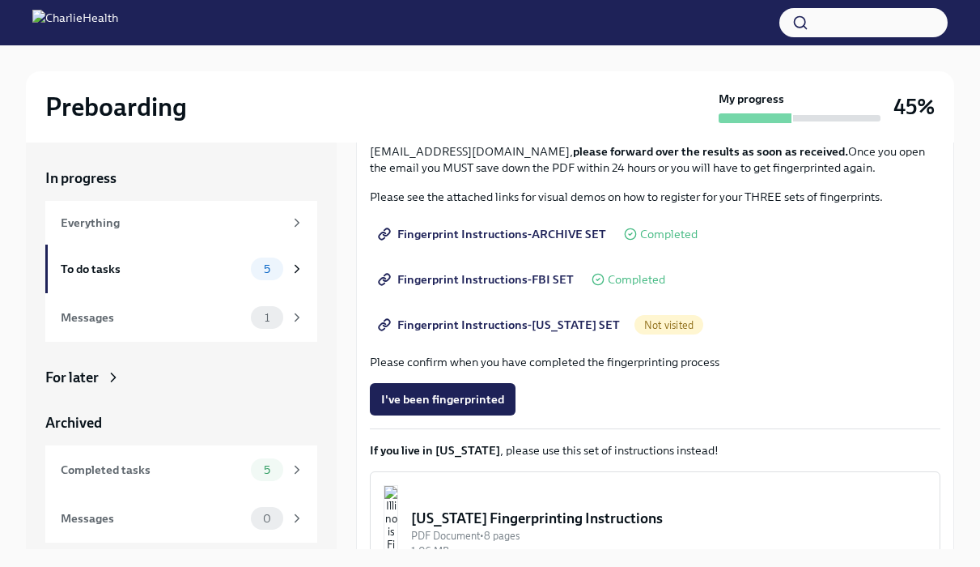
scroll to position [190, 0]
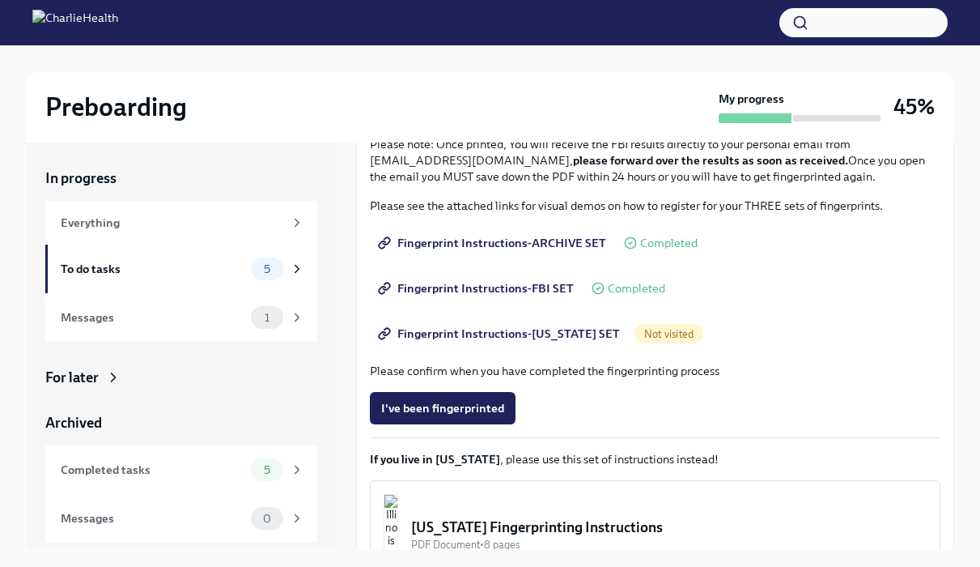
click at [577, 332] on span "Fingerprint Instructions-[US_STATE] SET" at bounding box center [500, 333] width 239 height 16
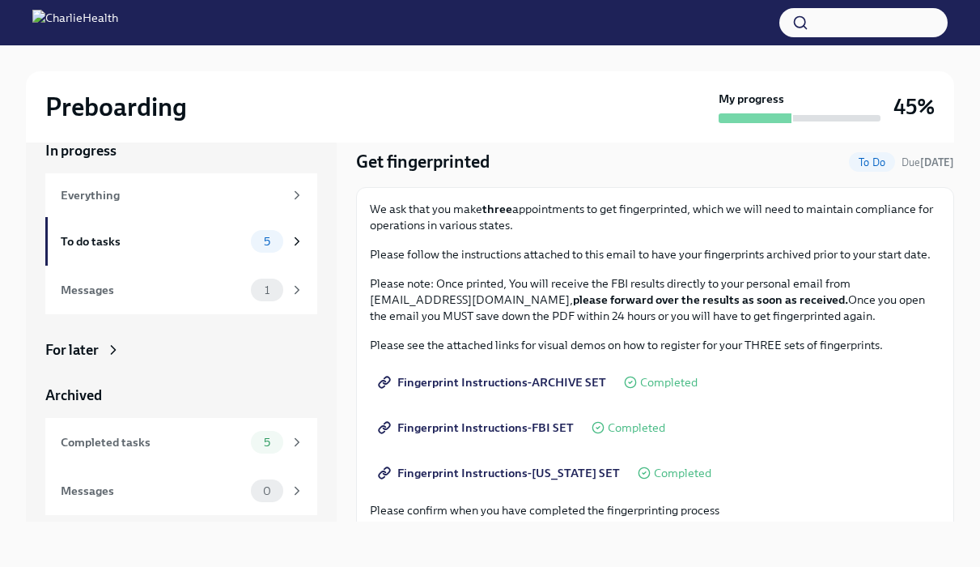
scroll to position [0, 0]
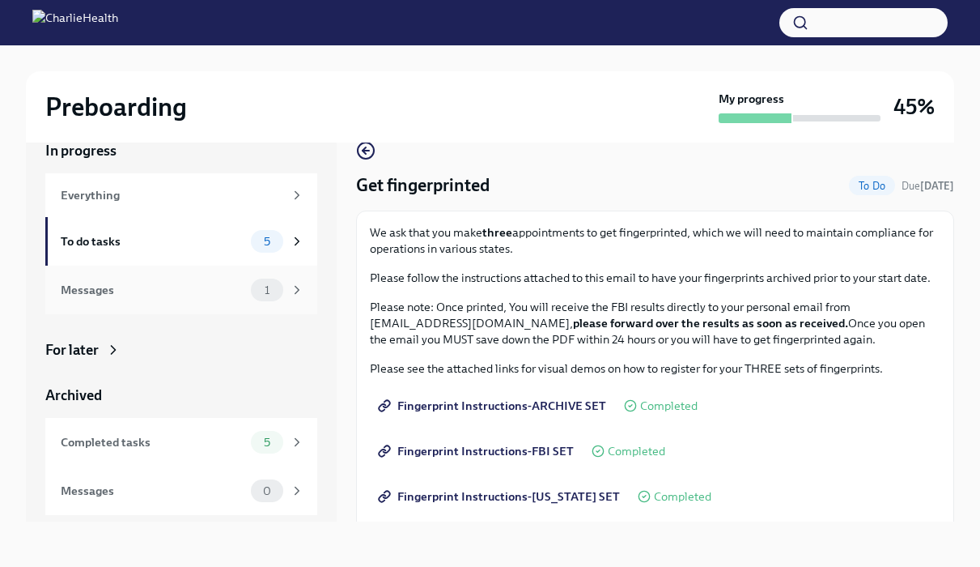
click at [270, 286] on span "1" at bounding box center [267, 290] width 24 height 12
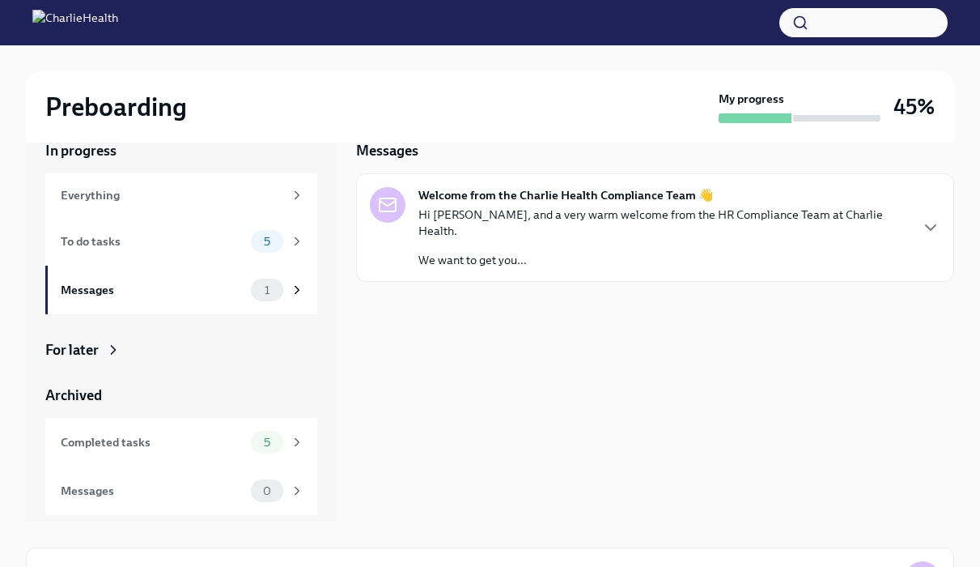
click at [478, 229] on div "Hi [PERSON_NAME], and a very warm welcome from the HR Compliance Team at Charli…" at bounding box center [664, 237] width 490 height 62
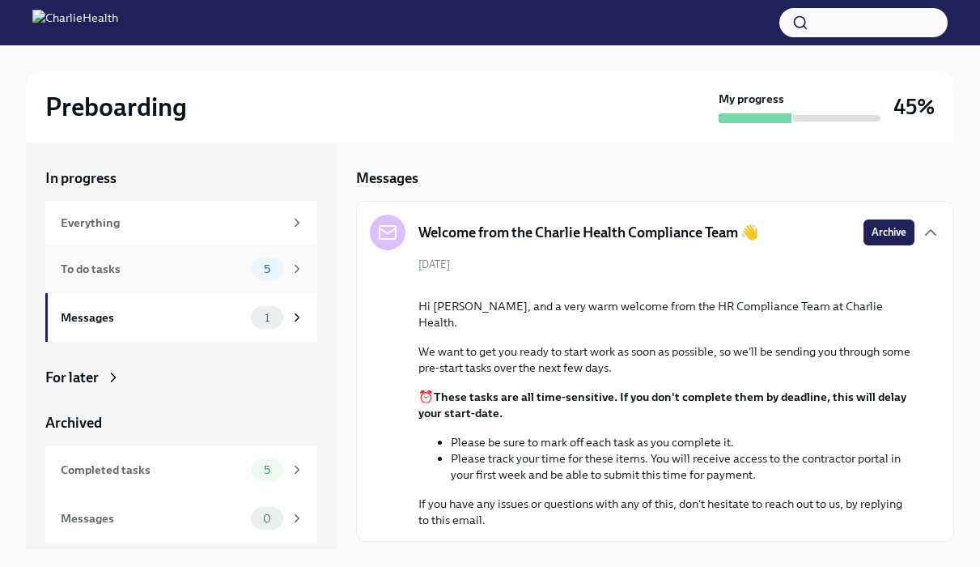
click at [199, 260] on div "To do tasks" at bounding box center [153, 269] width 184 height 18
